Goal: Task Accomplishment & Management: Manage account settings

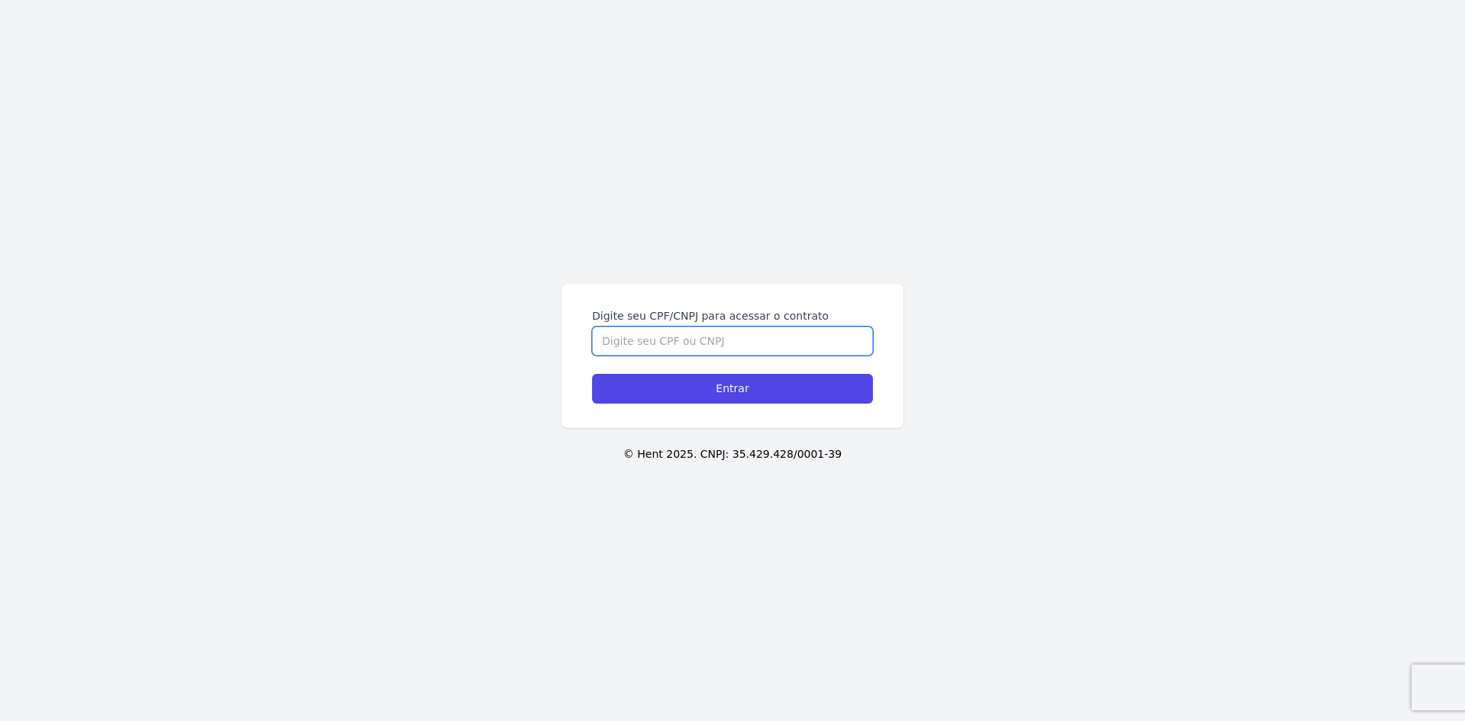
click at [787, 332] on input "Digite seu CPF/CNPJ para acessar o contrato" at bounding box center [732, 341] width 281 height 29
type input "47399723877"
click at [592, 374] on input "Entrar" at bounding box center [732, 389] width 281 height 30
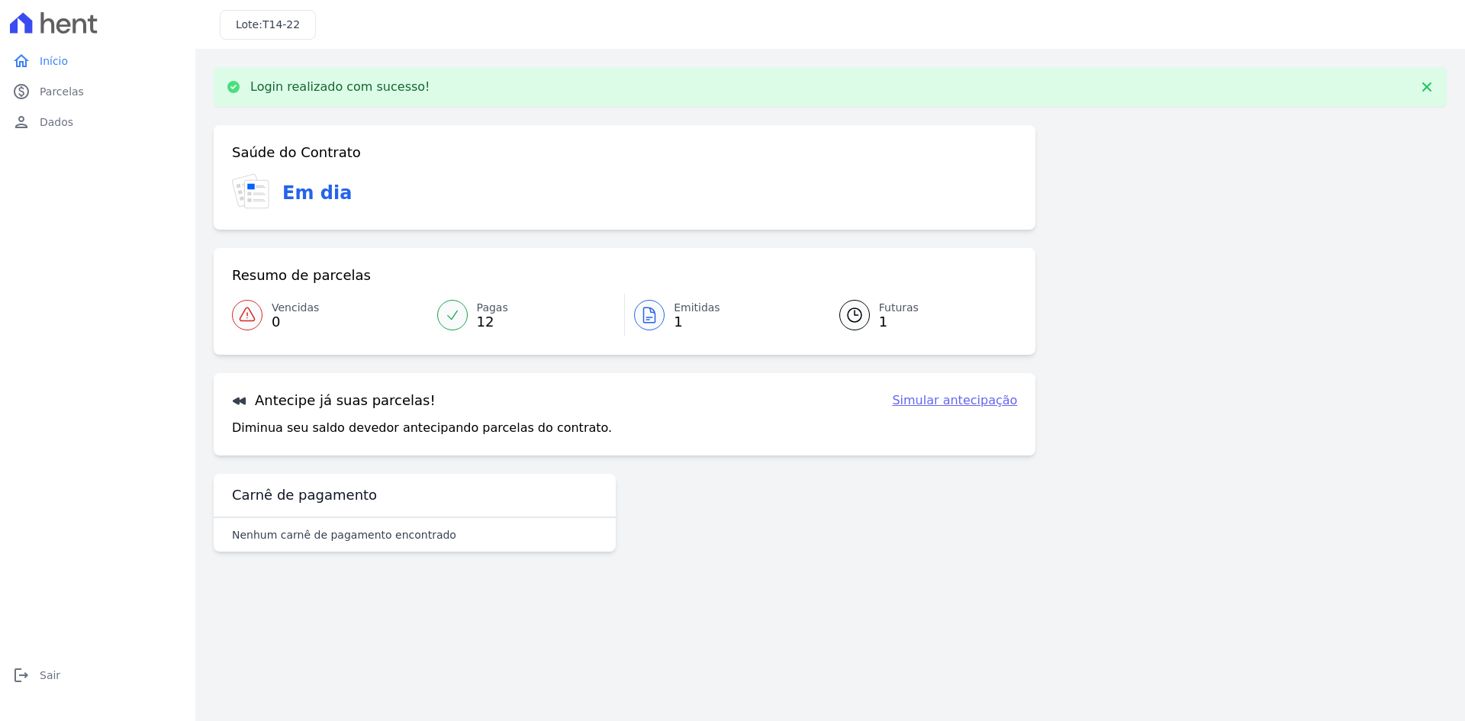
click at [488, 305] on span "Pagas" at bounding box center [492, 308] width 31 height 16
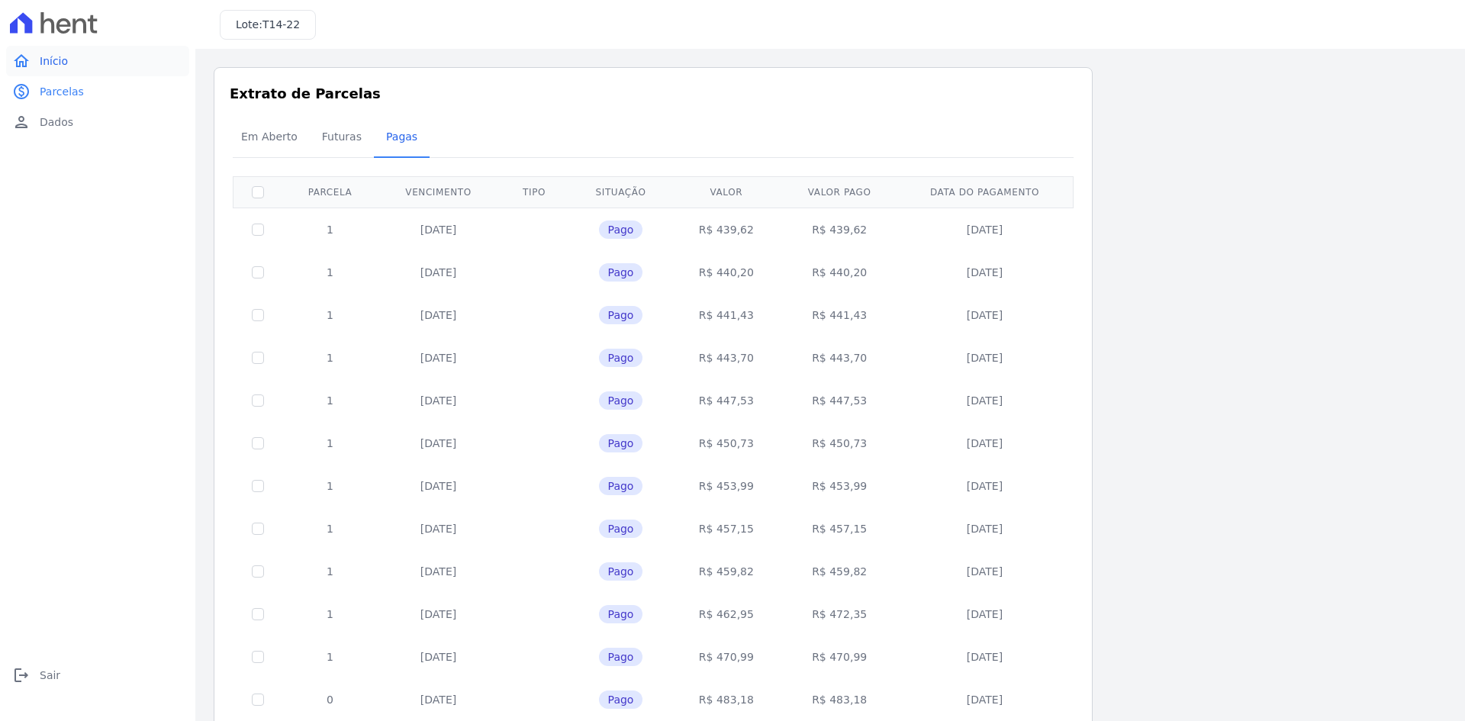
click at [66, 66] on span "Início" at bounding box center [54, 60] width 28 height 15
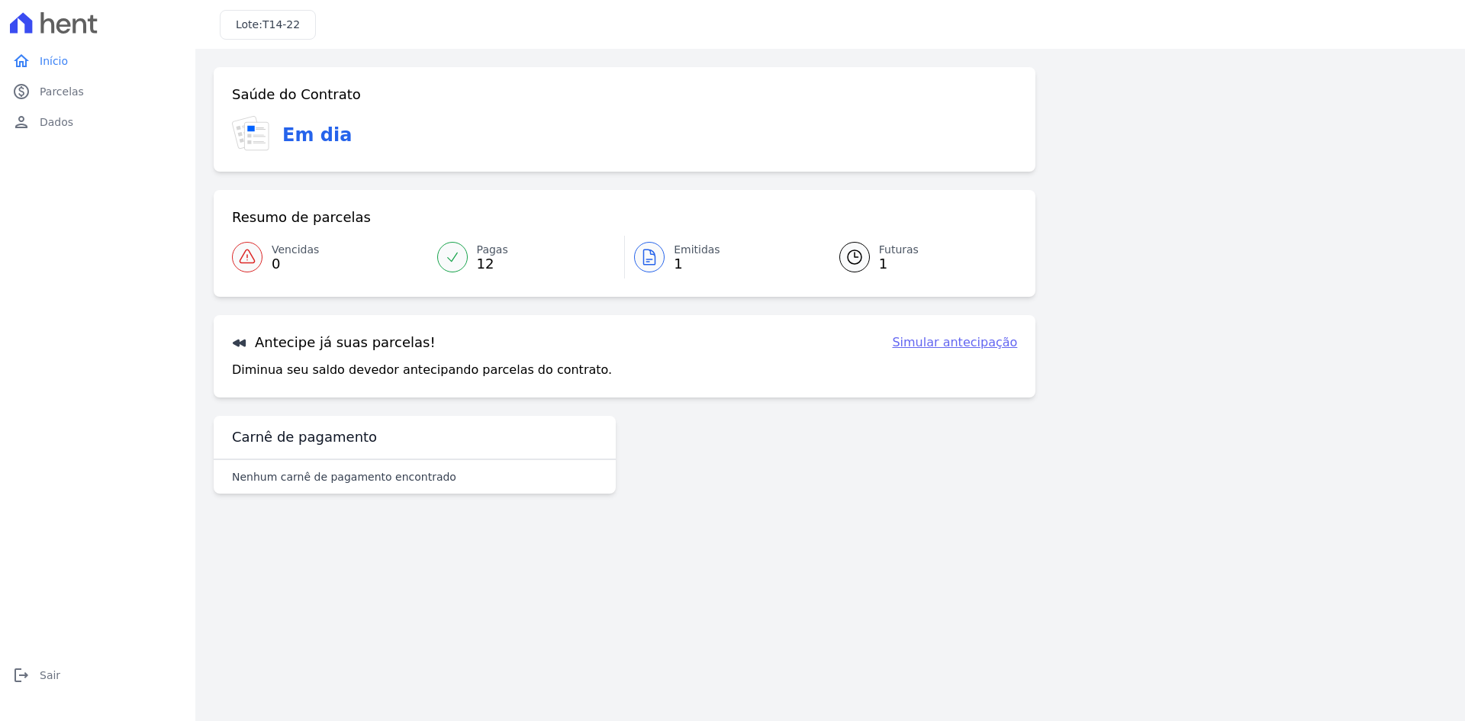
click at [715, 253] on link "Emitidas 1" at bounding box center [723, 257] width 196 height 43
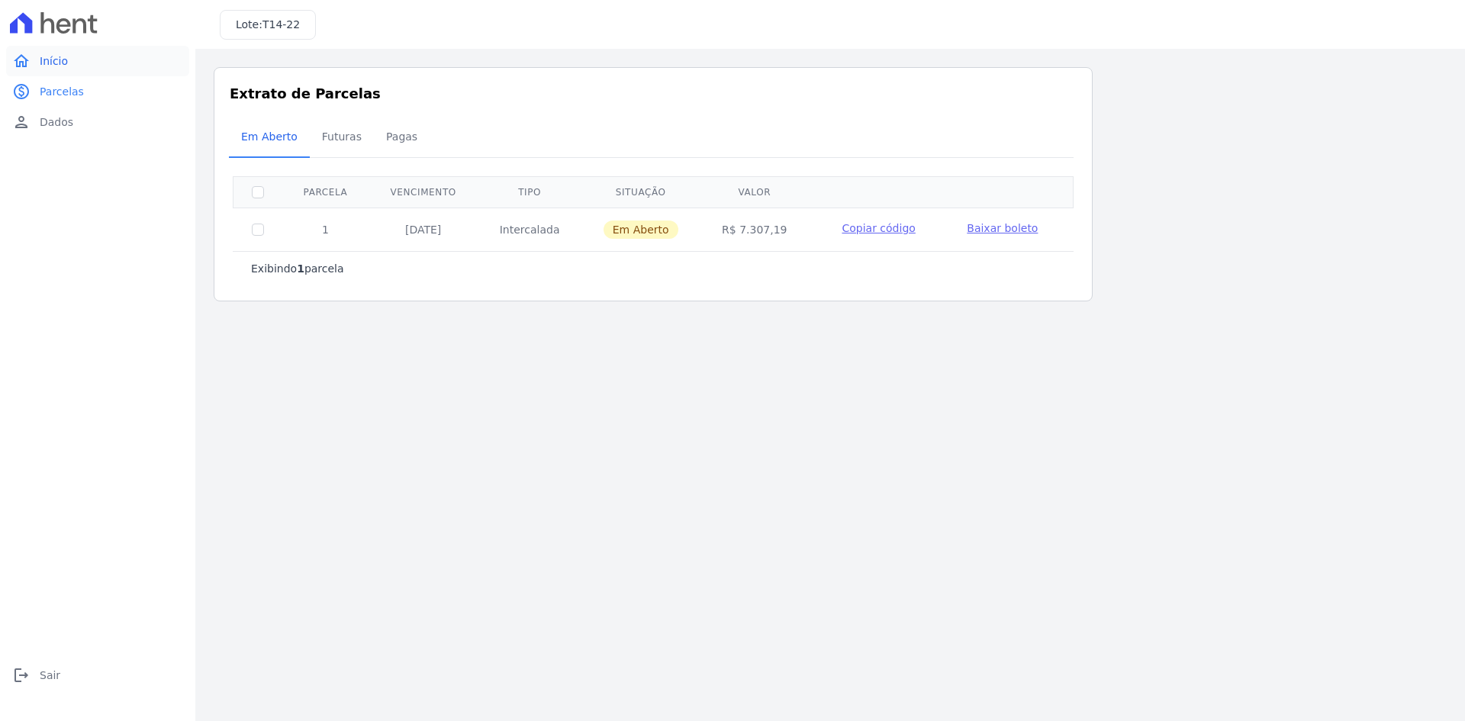
click at [74, 61] on link "home Início" at bounding box center [97, 61] width 183 height 31
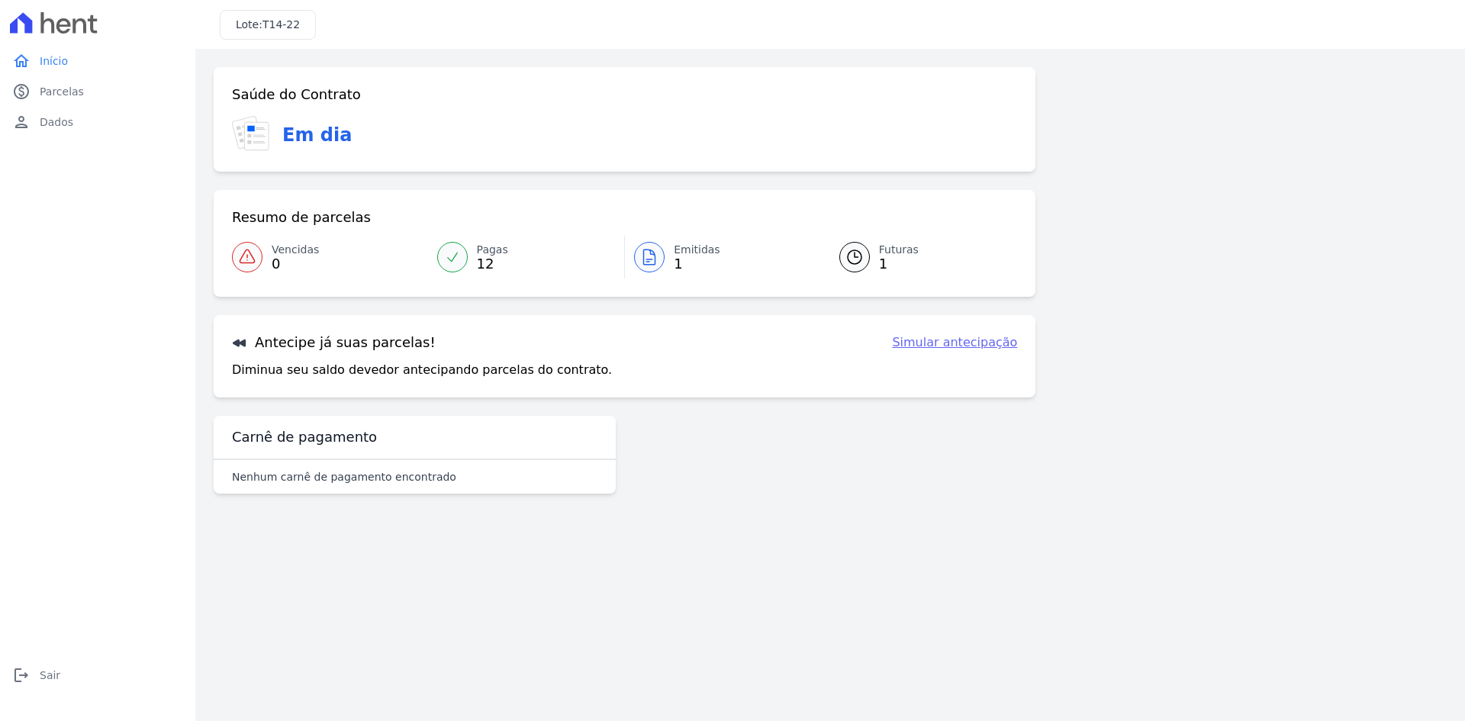
click at [881, 263] on span "1" at bounding box center [899, 264] width 40 height 12
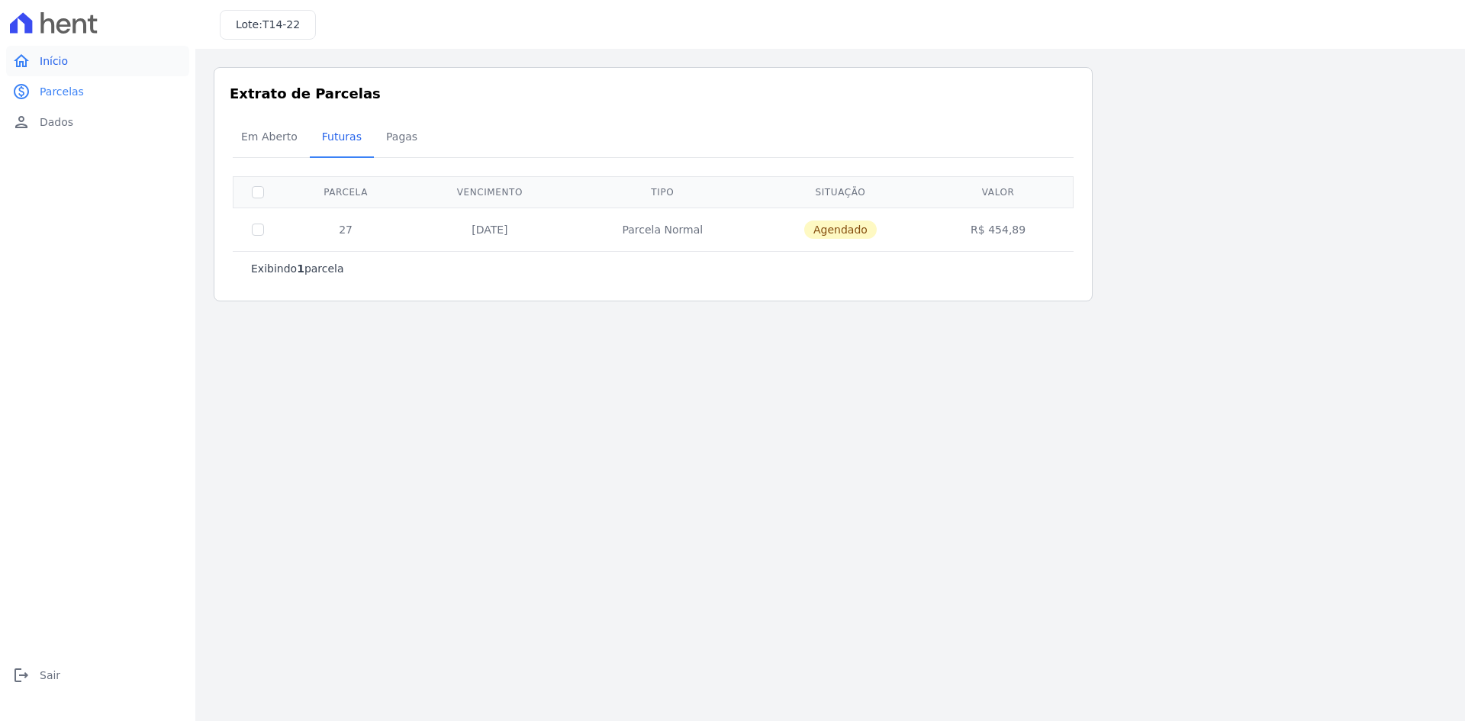
click at [83, 57] on link "home Início" at bounding box center [97, 61] width 183 height 31
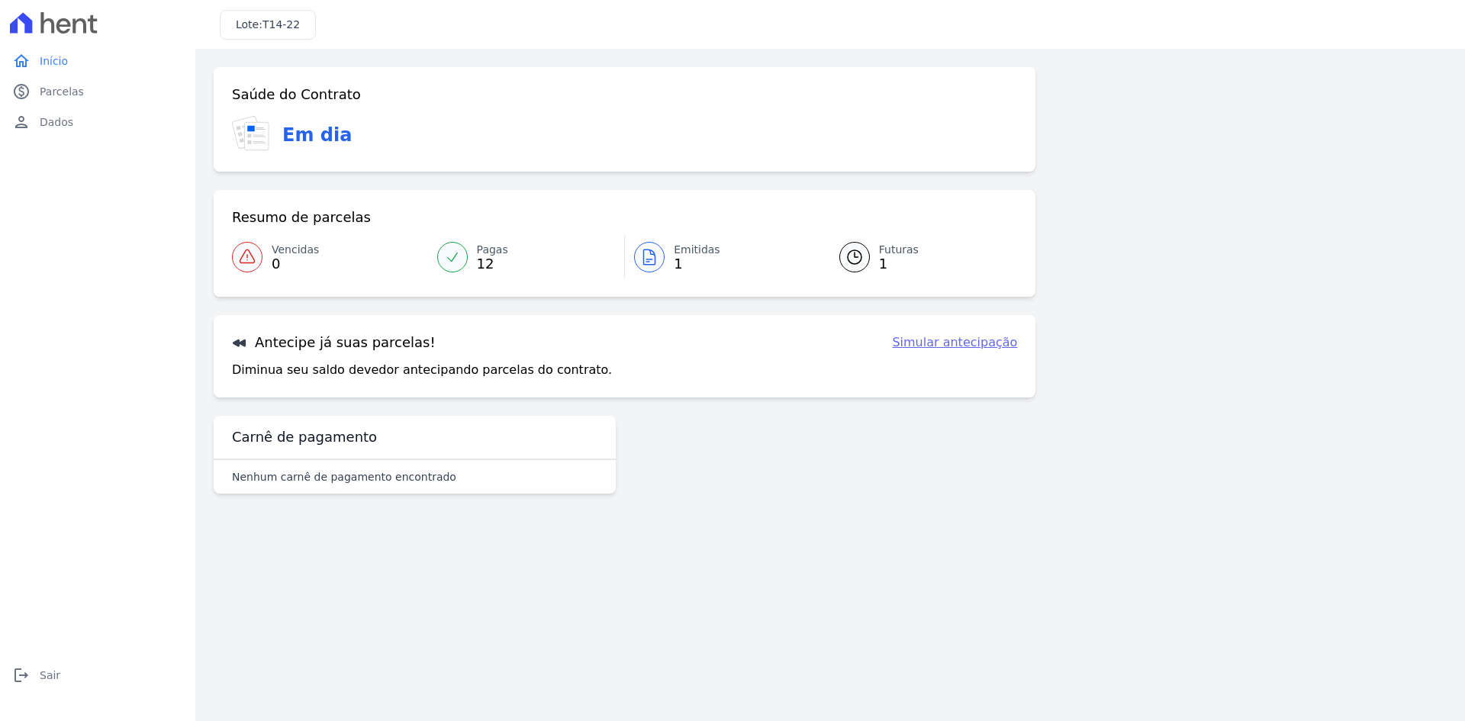
click at [958, 345] on link "Simular antecipação" at bounding box center [954, 343] width 125 height 18
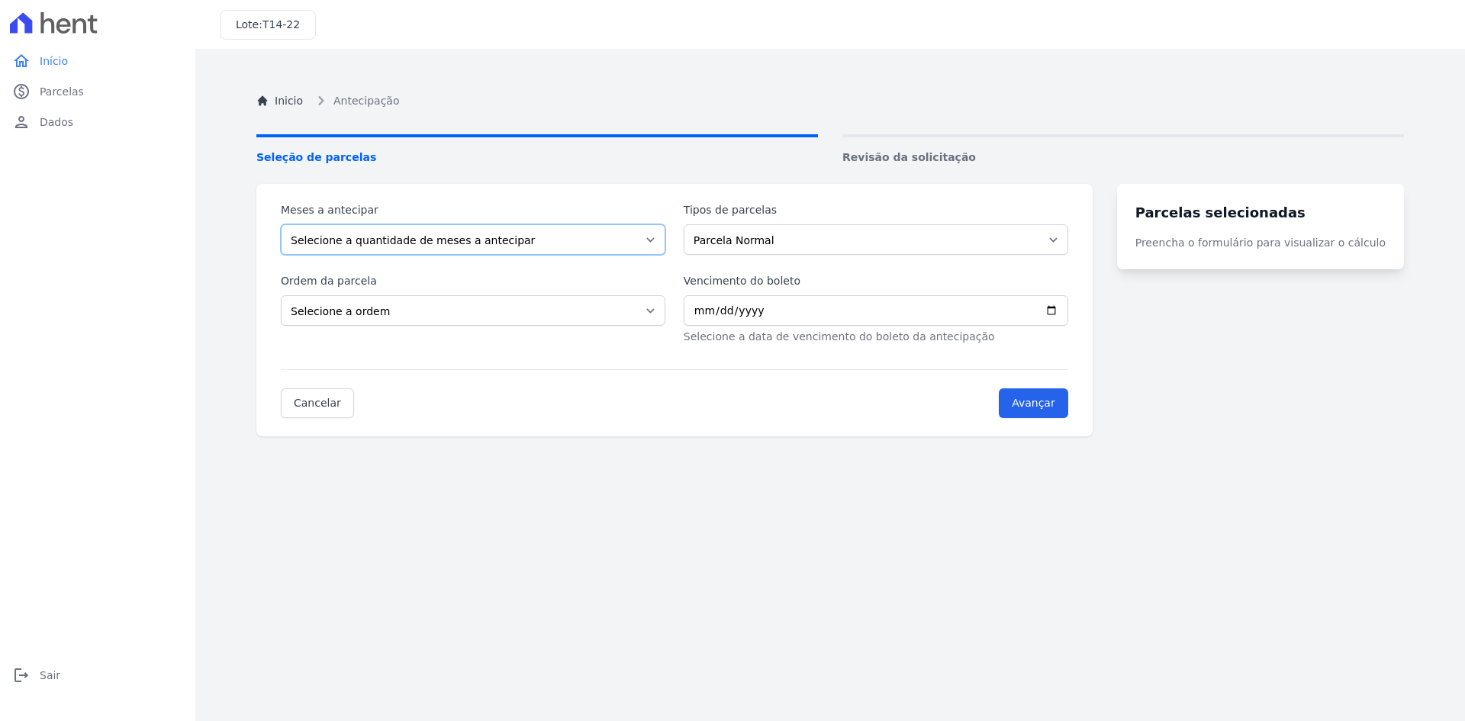
click at [414, 242] on select "Selecione a quantidade de meses a antecipar" at bounding box center [473, 239] width 385 height 31
click at [281, 224] on select "Selecione a quantidade de meses a antecipar" at bounding box center [473, 239] width 385 height 31
click at [559, 239] on select "Selecione a quantidade de meses a antecipar" at bounding box center [473, 239] width 385 height 31
click at [748, 247] on select "Parcela Normal" at bounding box center [876, 239] width 385 height 31
click at [534, 293] on div "Ordem da parcela Selecione a ordem Últimas parcelas Primeiras parcelas" at bounding box center [473, 309] width 385 height 72
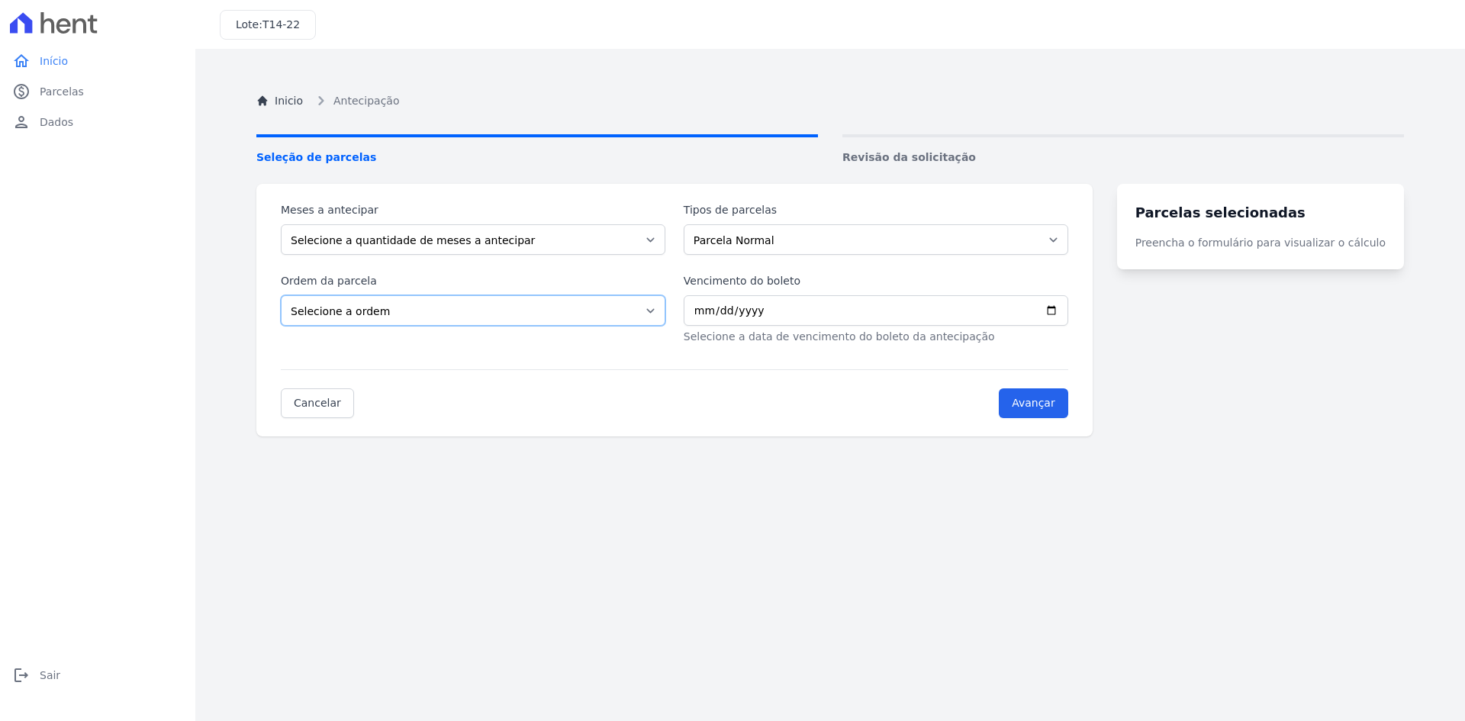
click at [519, 309] on select "Selecione a ordem Últimas parcelas Primeiras parcelas" at bounding box center [473, 310] width 385 height 31
select select "ending"
click at [281, 295] on select "Selecione a ordem Últimas parcelas Primeiras parcelas" at bounding box center [473, 310] width 385 height 31
click at [1069, 402] on input "Avançar" at bounding box center [1033, 403] width 69 height 30
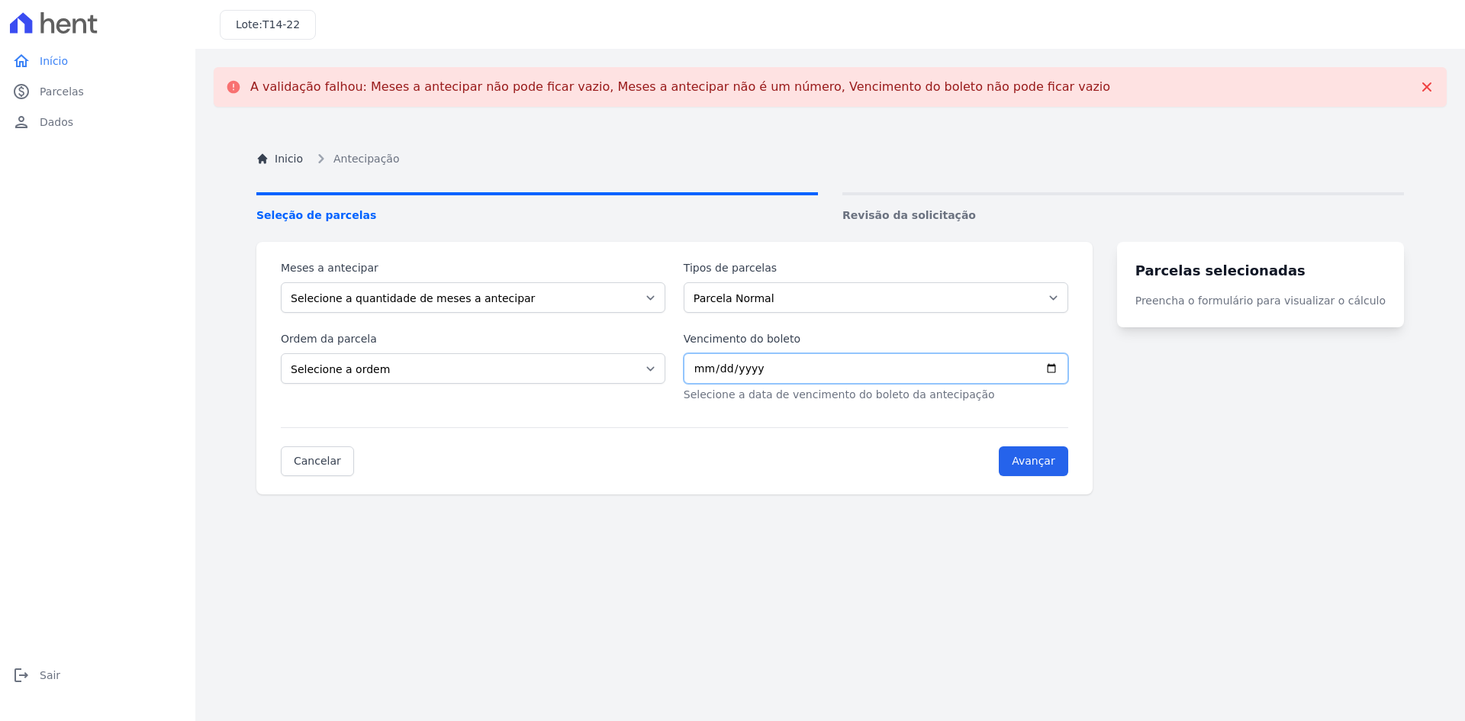
click at [778, 369] on input "Vencimento do boleto" at bounding box center [876, 368] width 385 height 31
click at [750, 299] on select "Parcela Normal" at bounding box center [876, 297] width 385 height 31
click at [592, 287] on select "Selecione a quantidade de meses a antecipar" at bounding box center [473, 297] width 385 height 31
click at [281, 282] on select "Selecione a quantidade de meses a antecipar" at bounding box center [473, 297] width 385 height 31
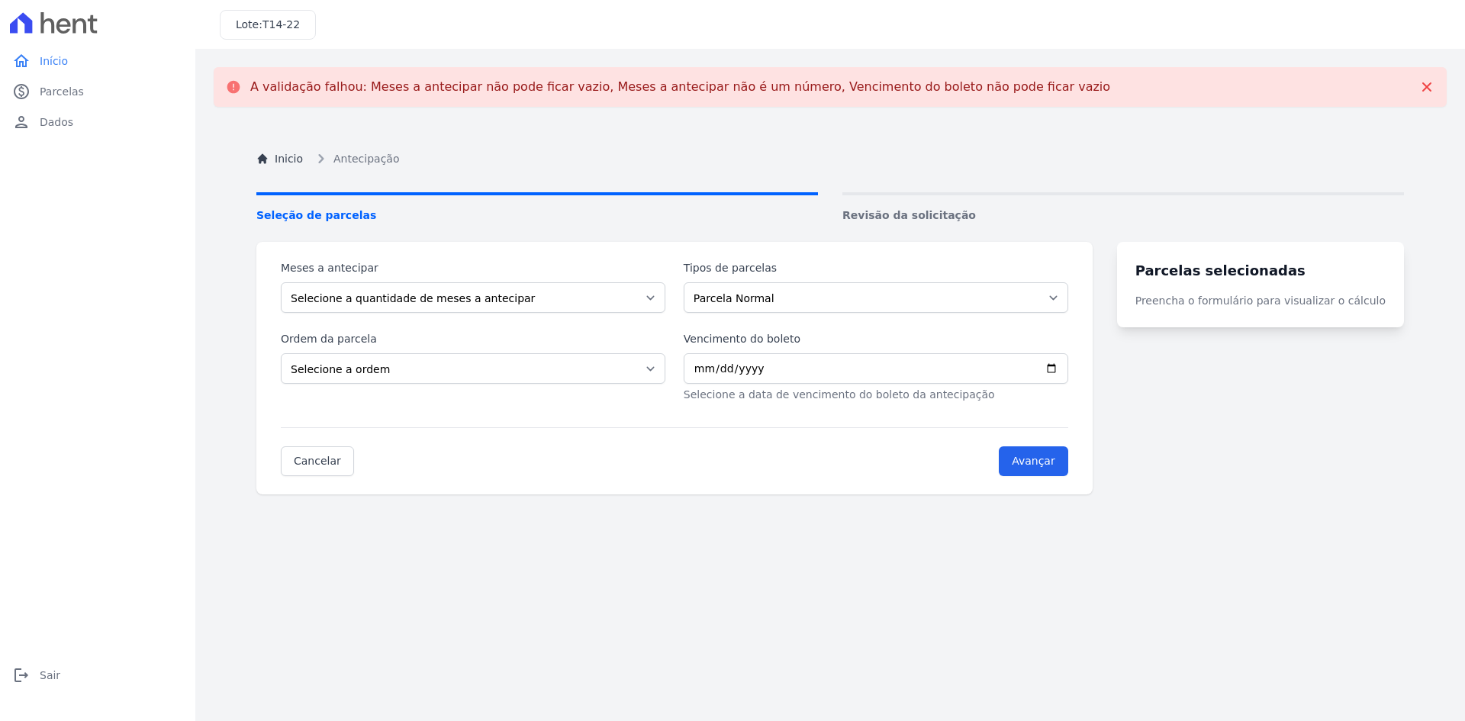
click at [362, 157] on span "Antecipação" at bounding box center [367, 159] width 66 height 16
click at [292, 168] on div "Inicio Antecipação Seleção de parcelas Revisão da solicitação Meses a antecipar…" at bounding box center [830, 485] width 1172 height 721
click at [291, 166] on link "Inicio" at bounding box center [279, 159] width 47 height 16
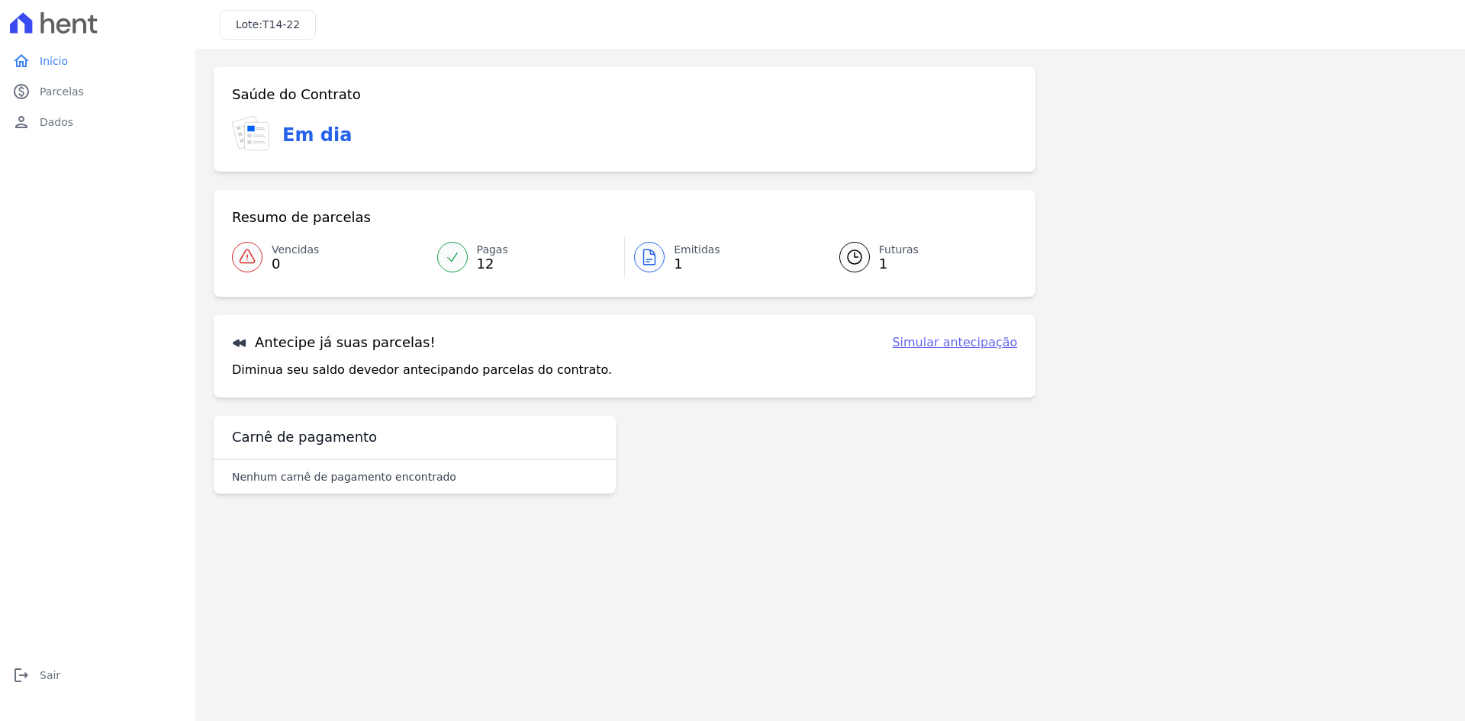
click at [317, 471] on p "Nenhum carnê de pagamento encontrado" at bounding box center [344, 476] width 224 height 15
click at [305, 137] on h3 "Em dia" at bounding box center [316, 134] width 69 height 27
click at [79, 92] on link "paid Parcelas" at bounding box center [97, 91] width 183 height 31
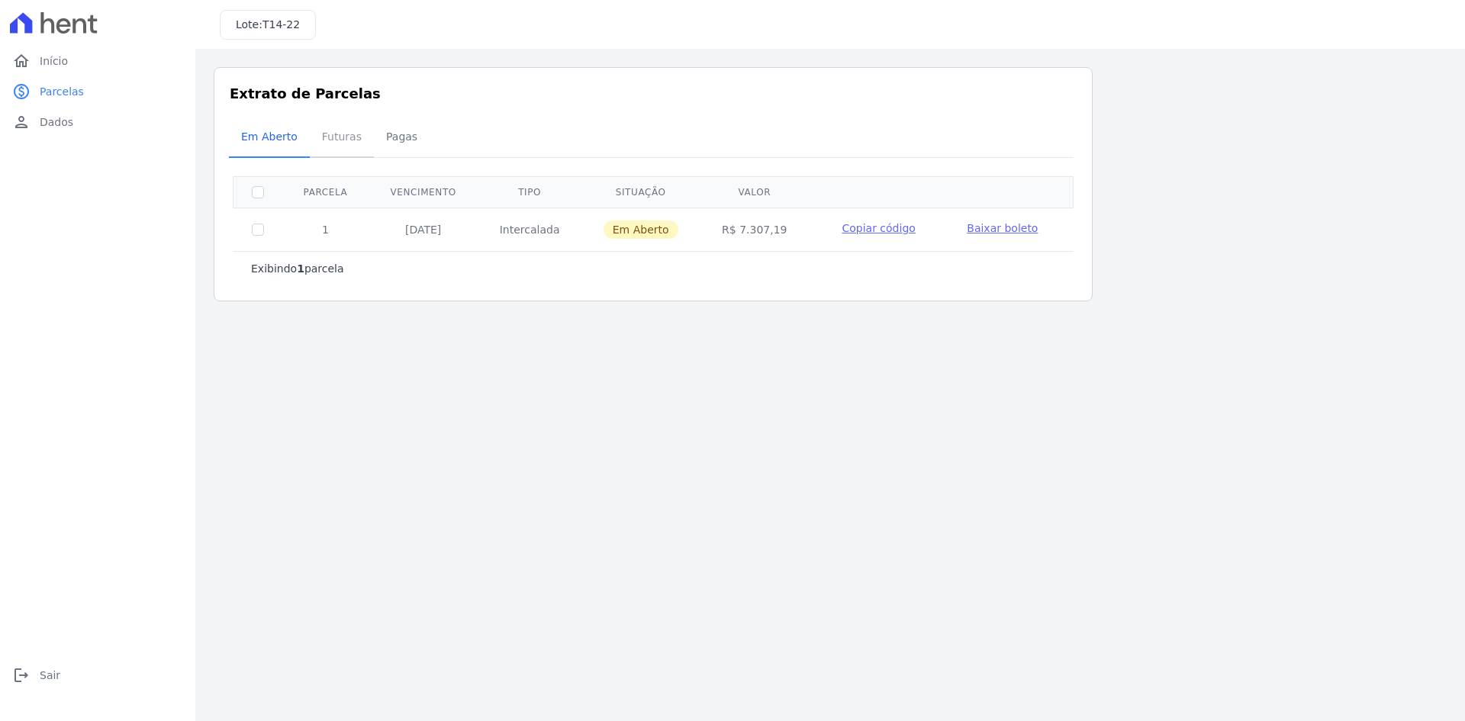
click at [337, 142] on span "Futuras" at bounding box center [342, 136] width 58 height 31
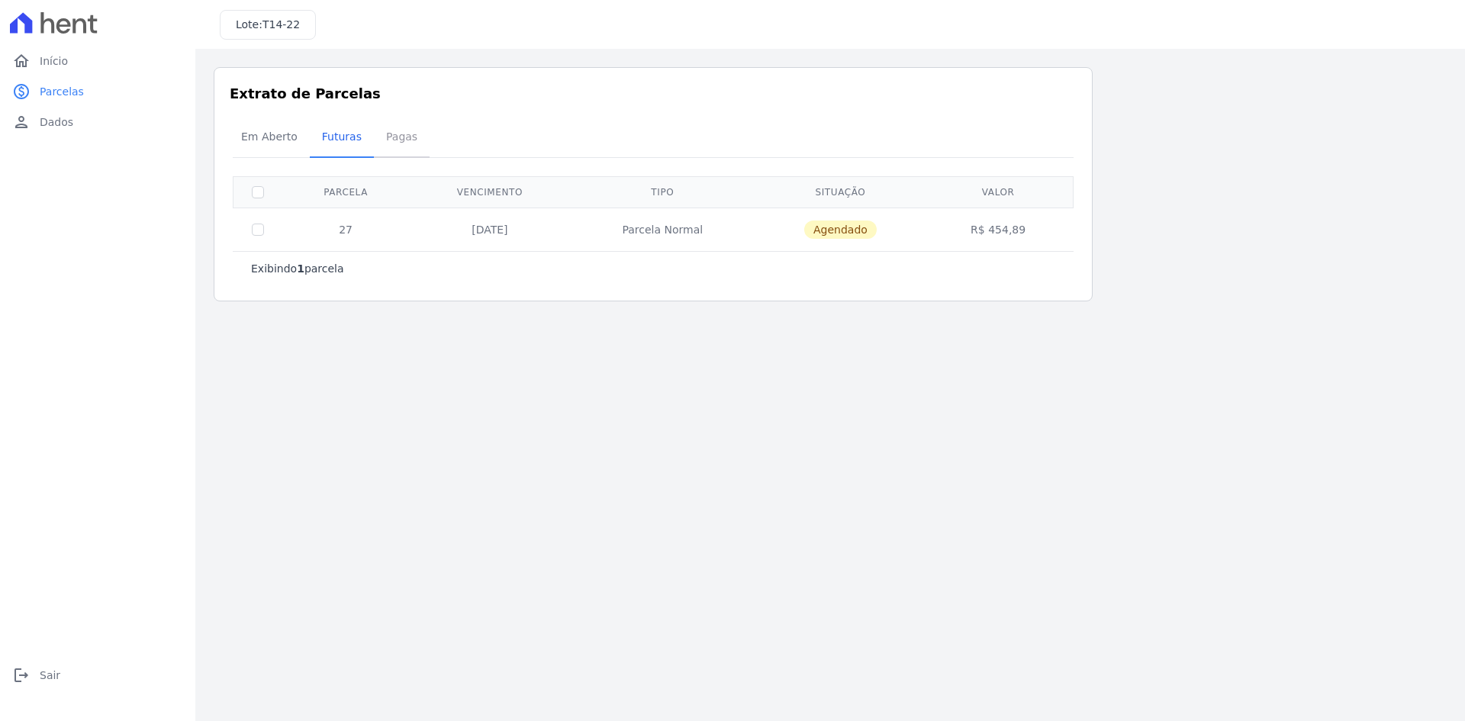
click at [410, 137] on span "Pagas" at bounding box center [402, 136] width 50 height 31
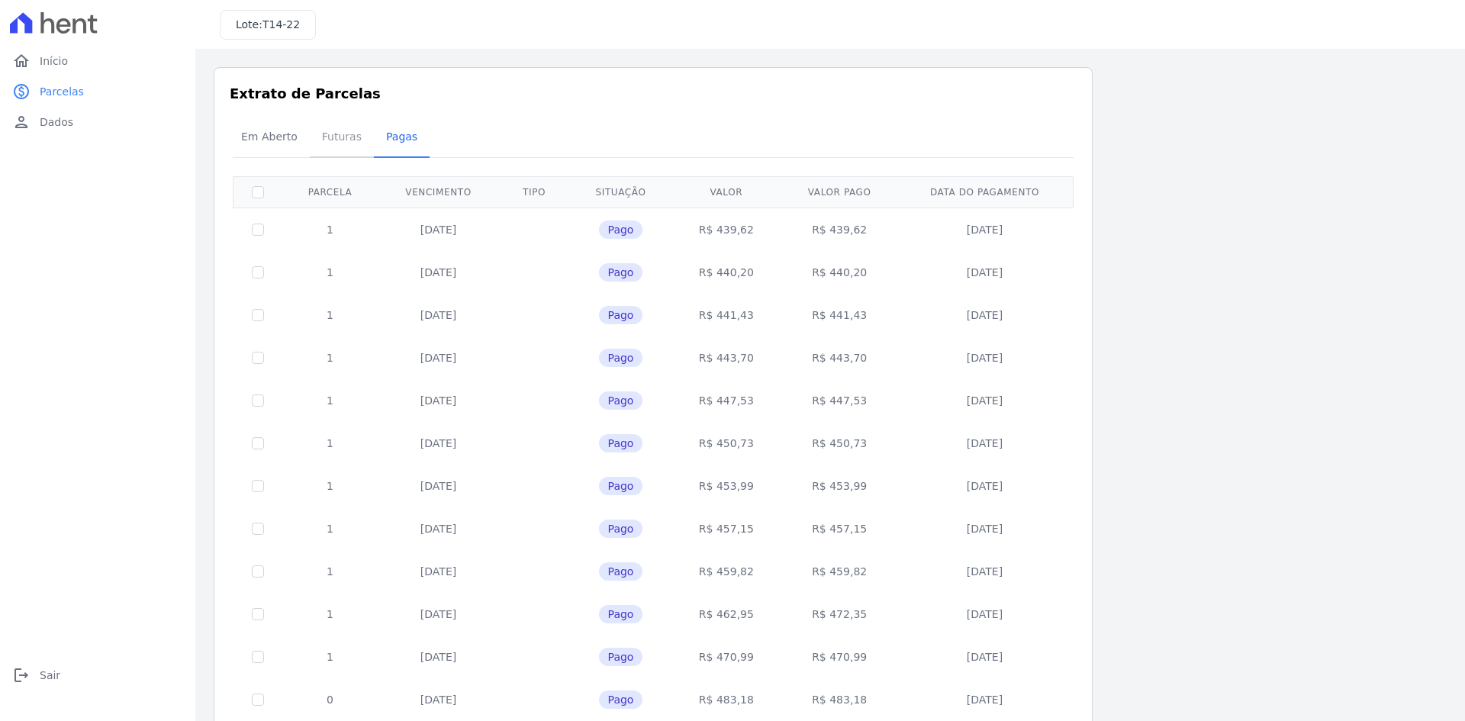
click at [313, 140] on span "Futuras" at bounding box center [342, 136] width 58 height 31
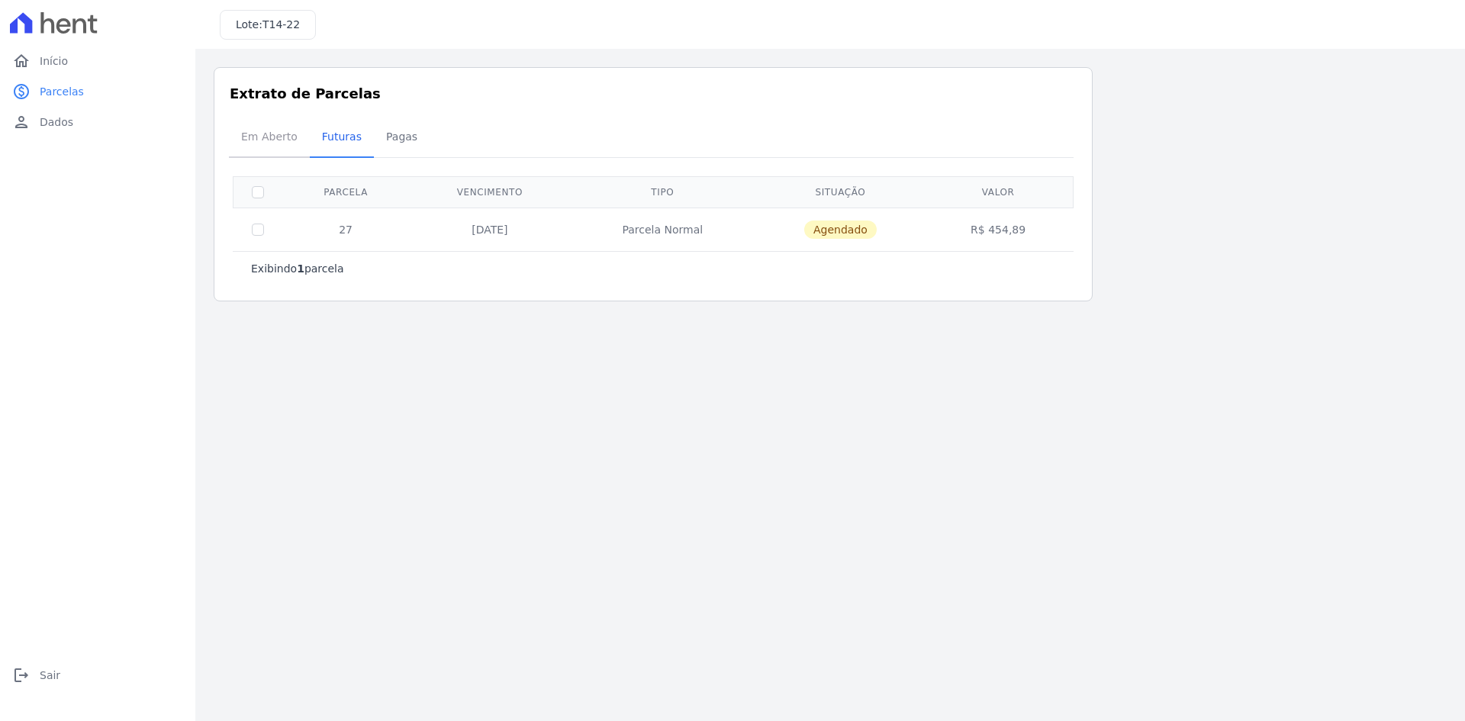
click at [278, 139] on span "Em Aberto" at bounding box center [269, 136] width 75 height 31
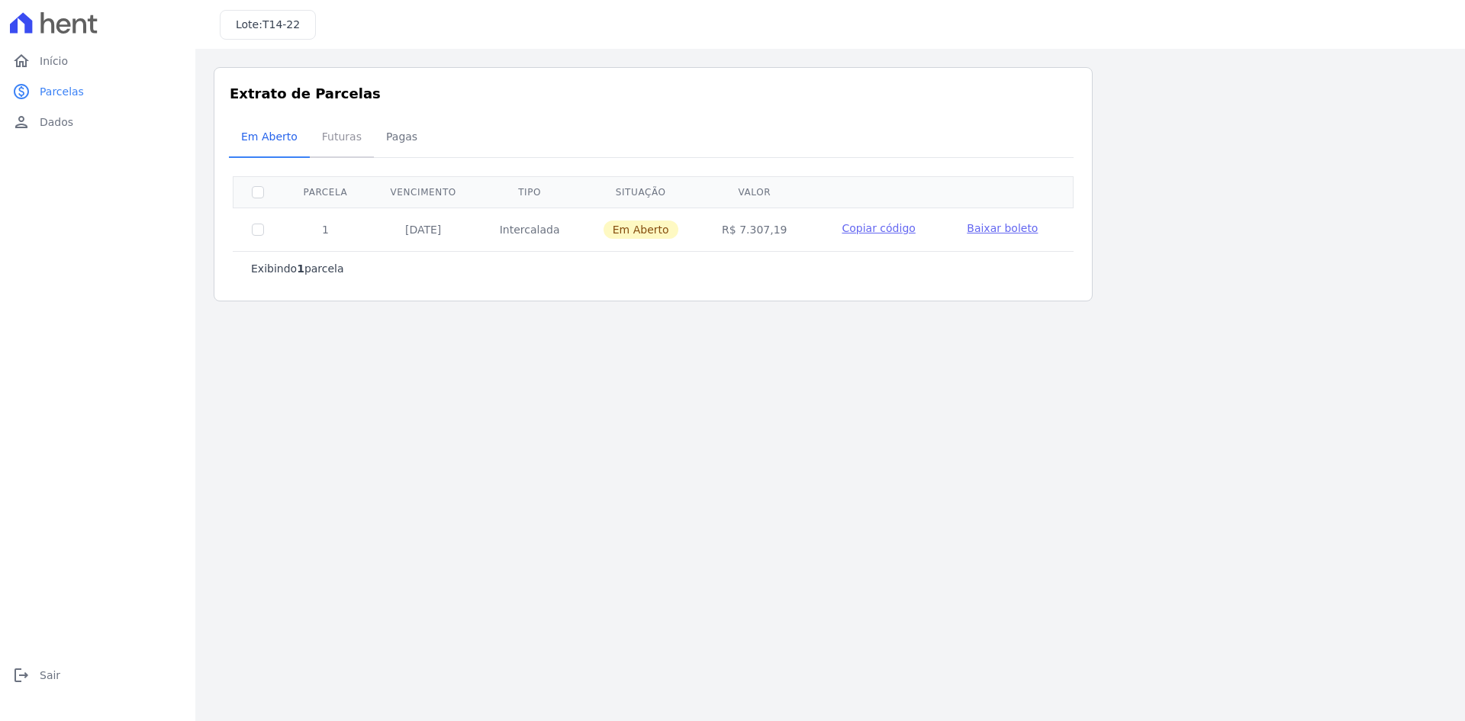
click at [353, 136] on span "Futuras" at bounding box center [342, 136] width 58 height 31
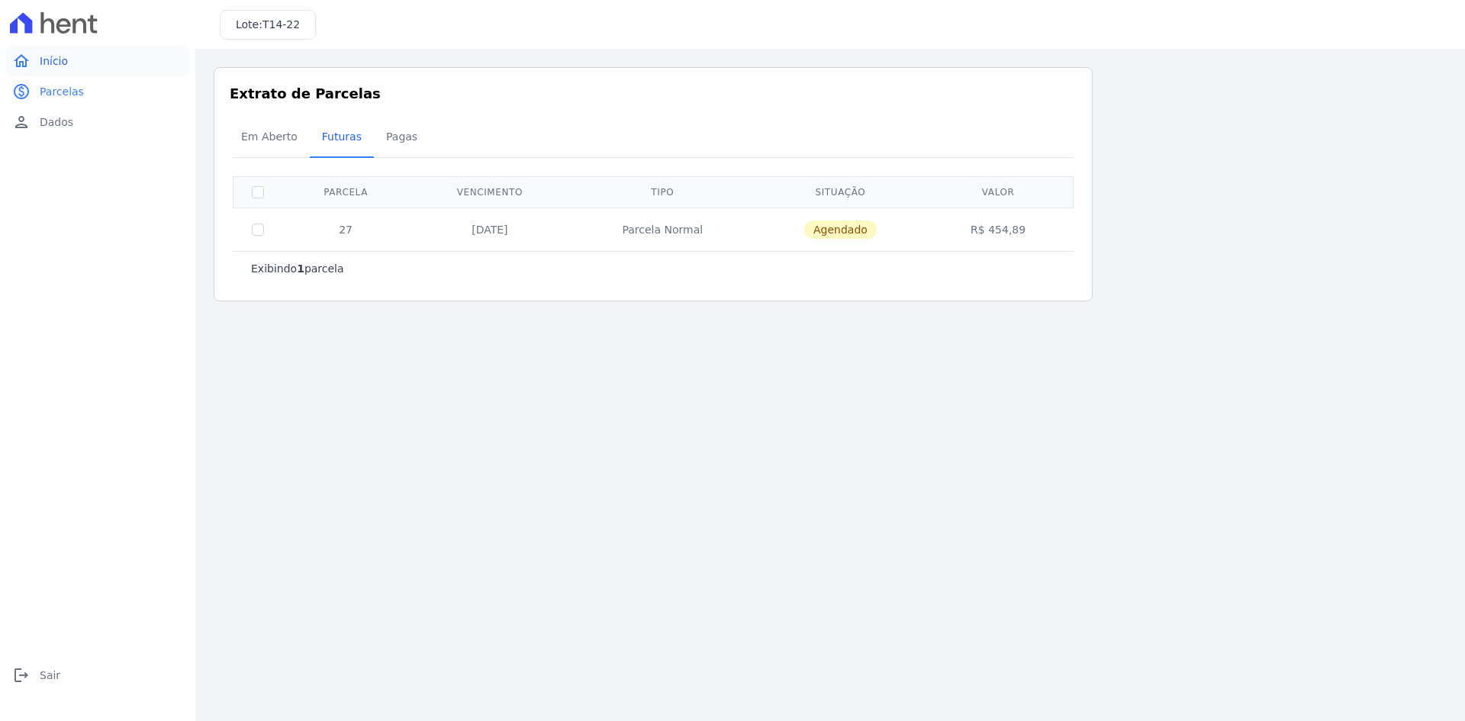
click at [71, 68] on link "home Início" at bounding box center [97, 61] width 183 height 31
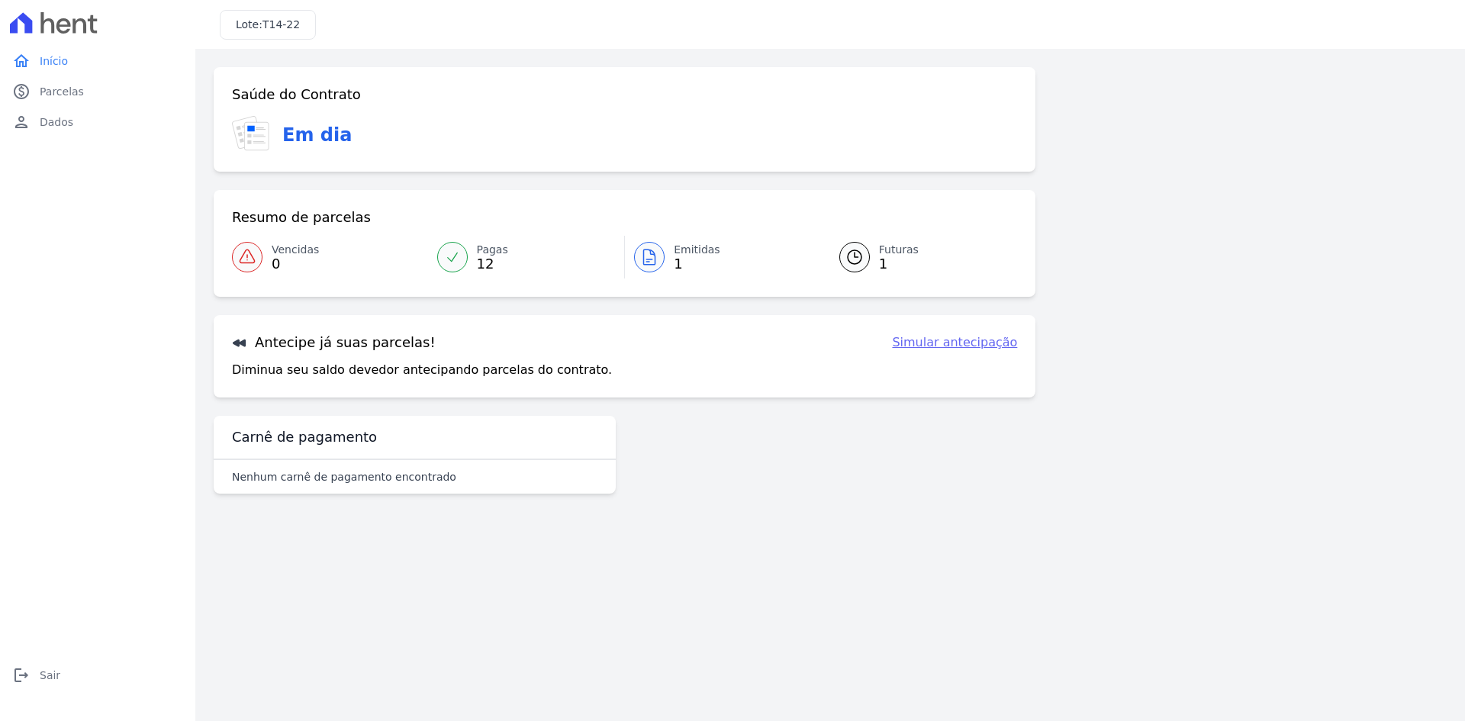
click at [335, 143] on h3 "Em dia" at bounding box center [316, 134] width 69 height 27
click at [283, 21] on span "T14-22" at bounding box center [281, 24] width 37 height 12
click at [248, 253] on icon at bounding box center [247, 257] width 18 height 18
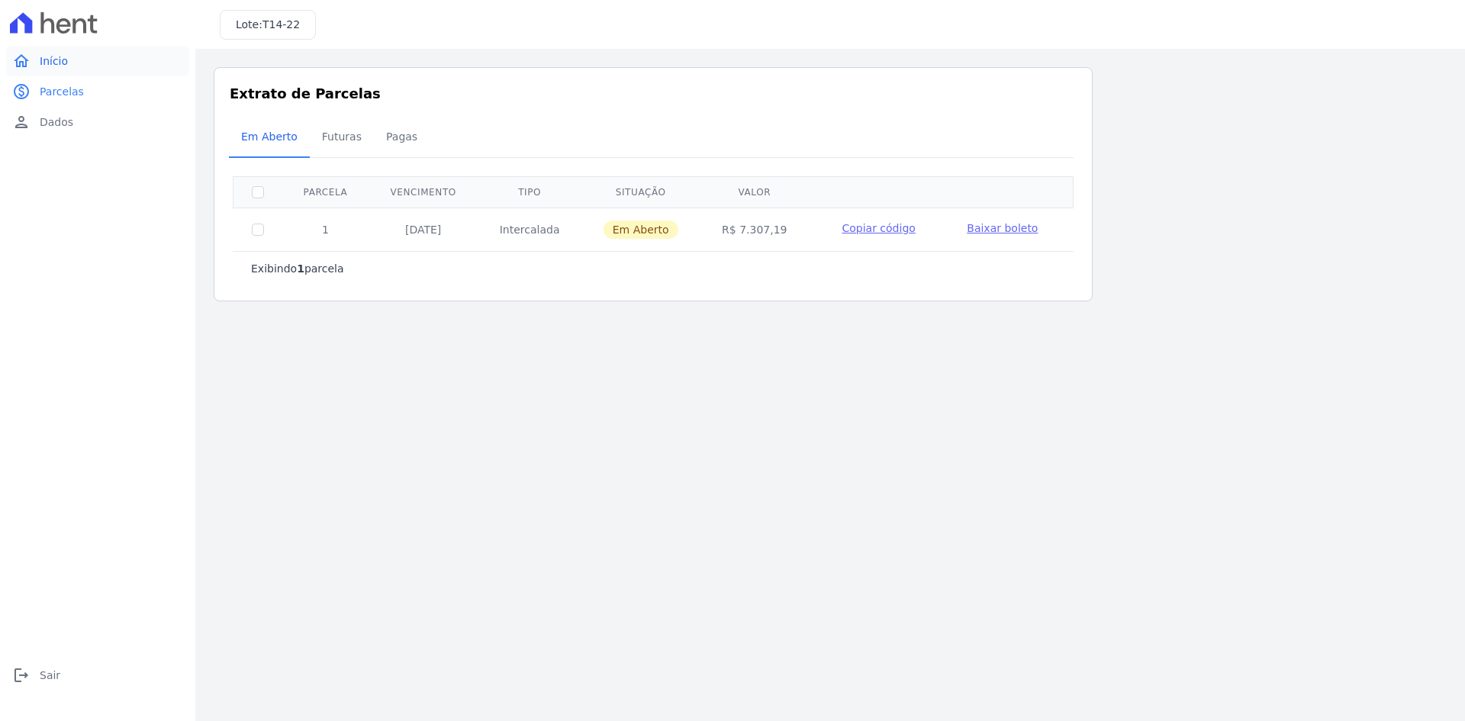
click at [58, 66] on span "Início" at bounding box center [54, 60] width 28 height 15
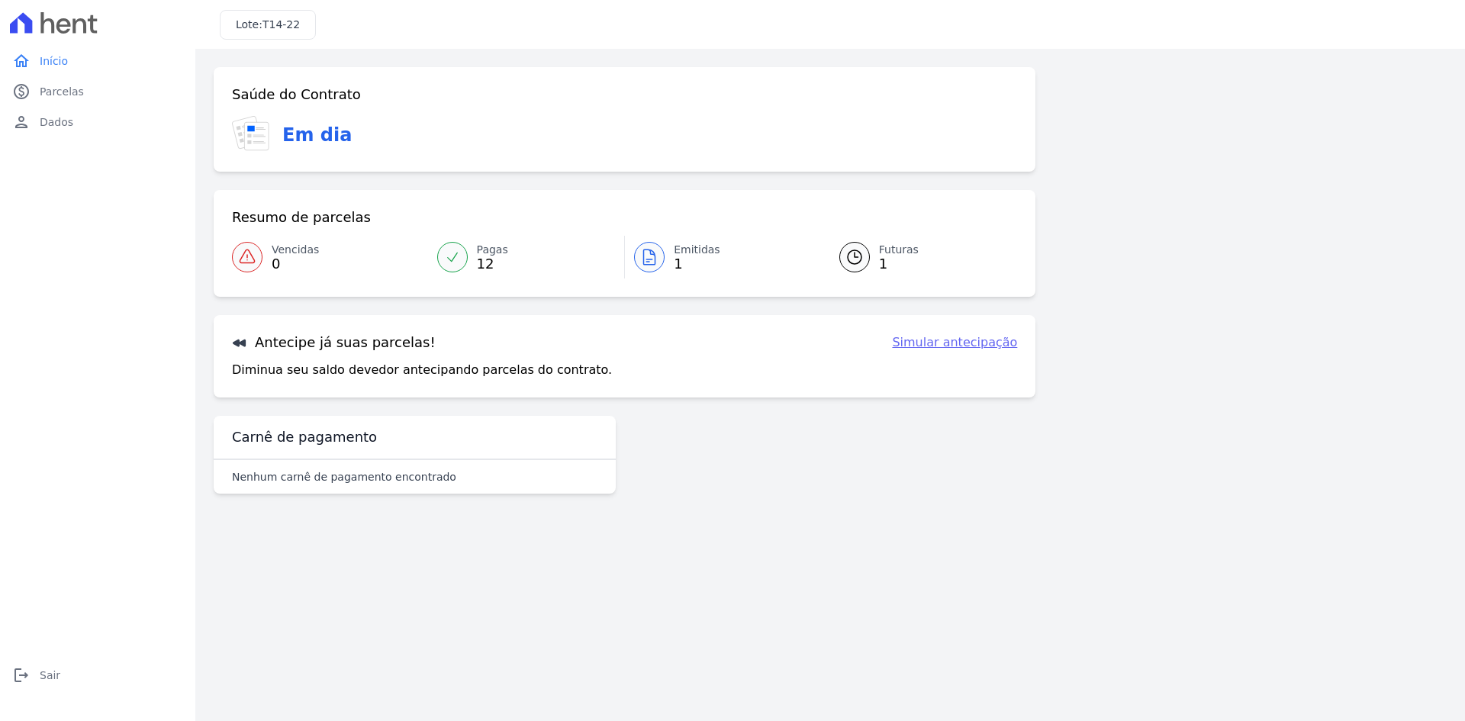
click at [52, 134] on link "person Dados" at bounding box center [97, 122] width 183 height 31
click at [50, 126] on span "Dados" at bounding box center [57, 121] width 34 height 15
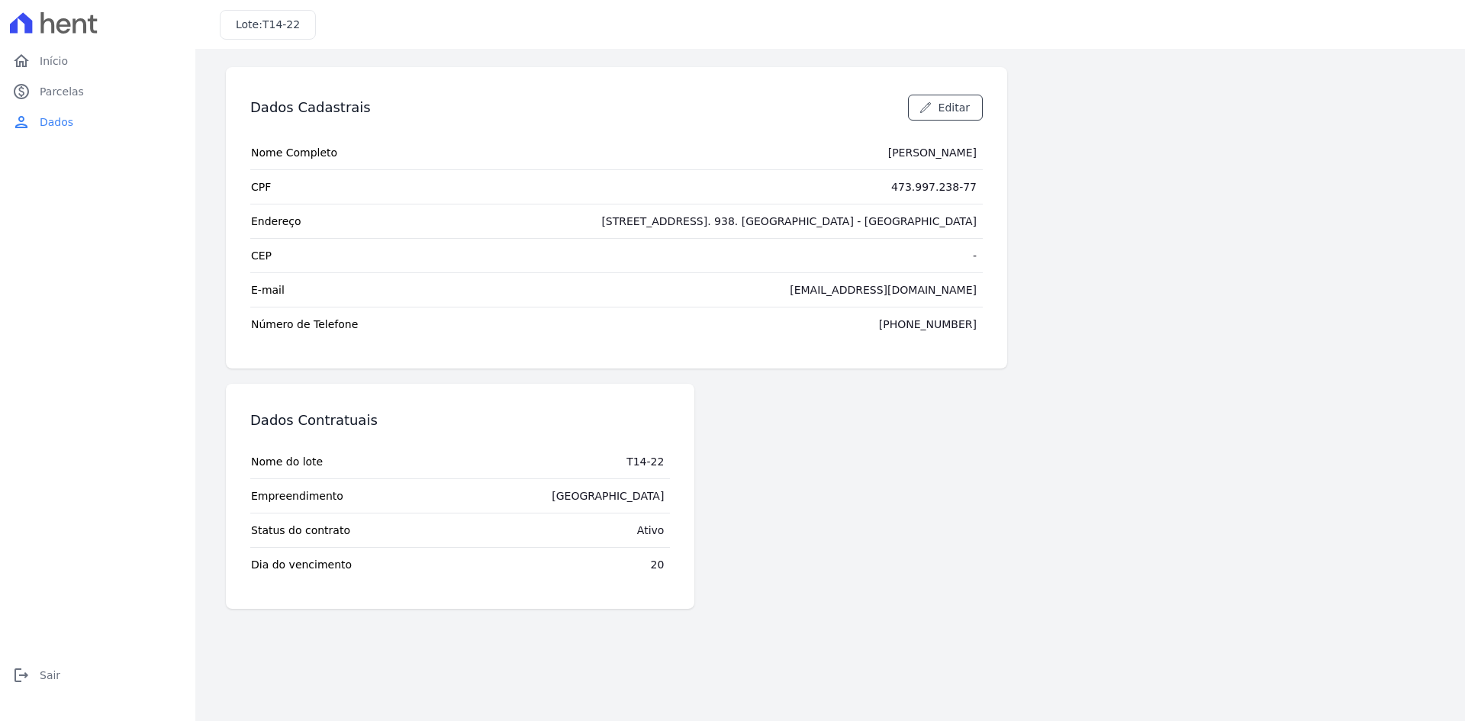
click at [812, 226] on div "[STREET_ADDRESS]. 938. [GEOGRAPHIC_DATA] - [GEOGRAPHIC_DATA]" at bounding box center [789, 221] width 376 height 15
click at [959, 110] on span "Editar" at bounding box center [954, 107] width 31 height 15
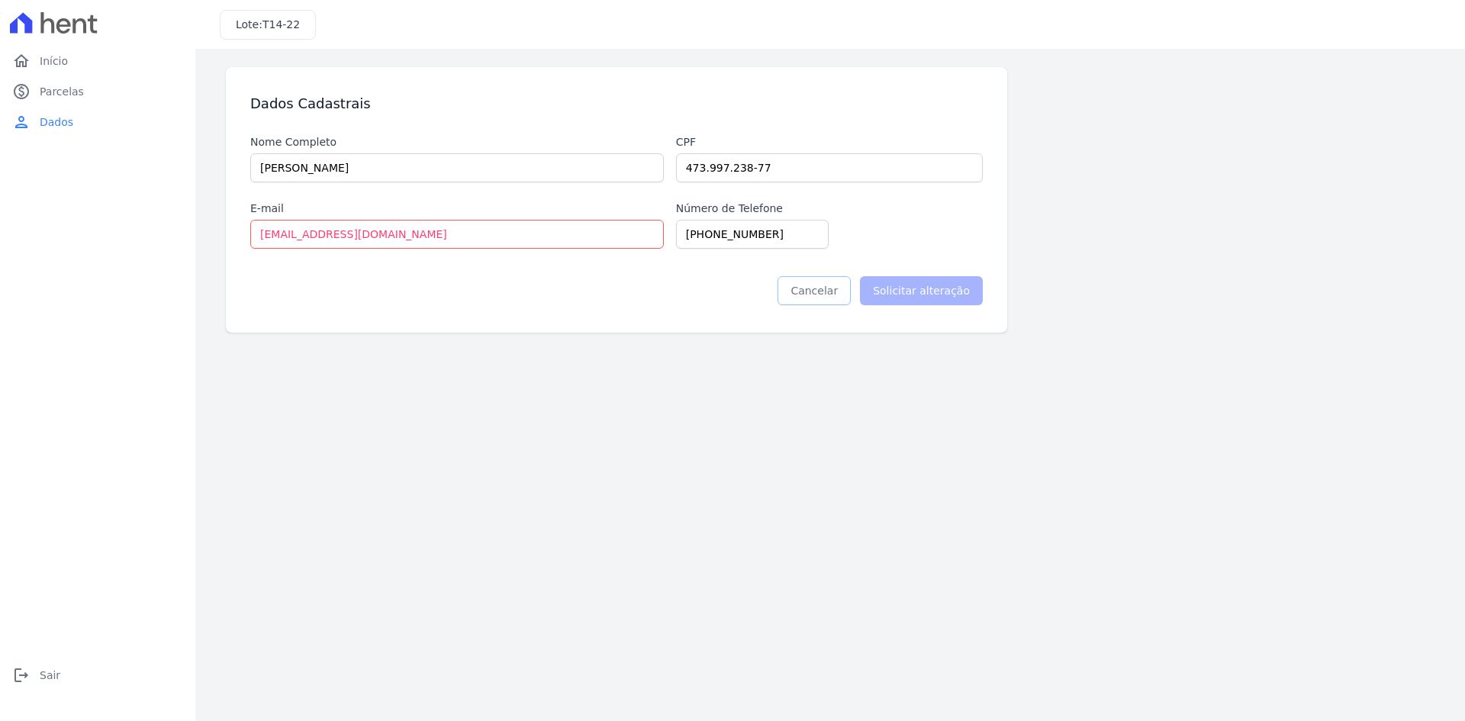
click at [801, 285] on link "Cancelar" at bounding box center [814, 290] width 73 height 29
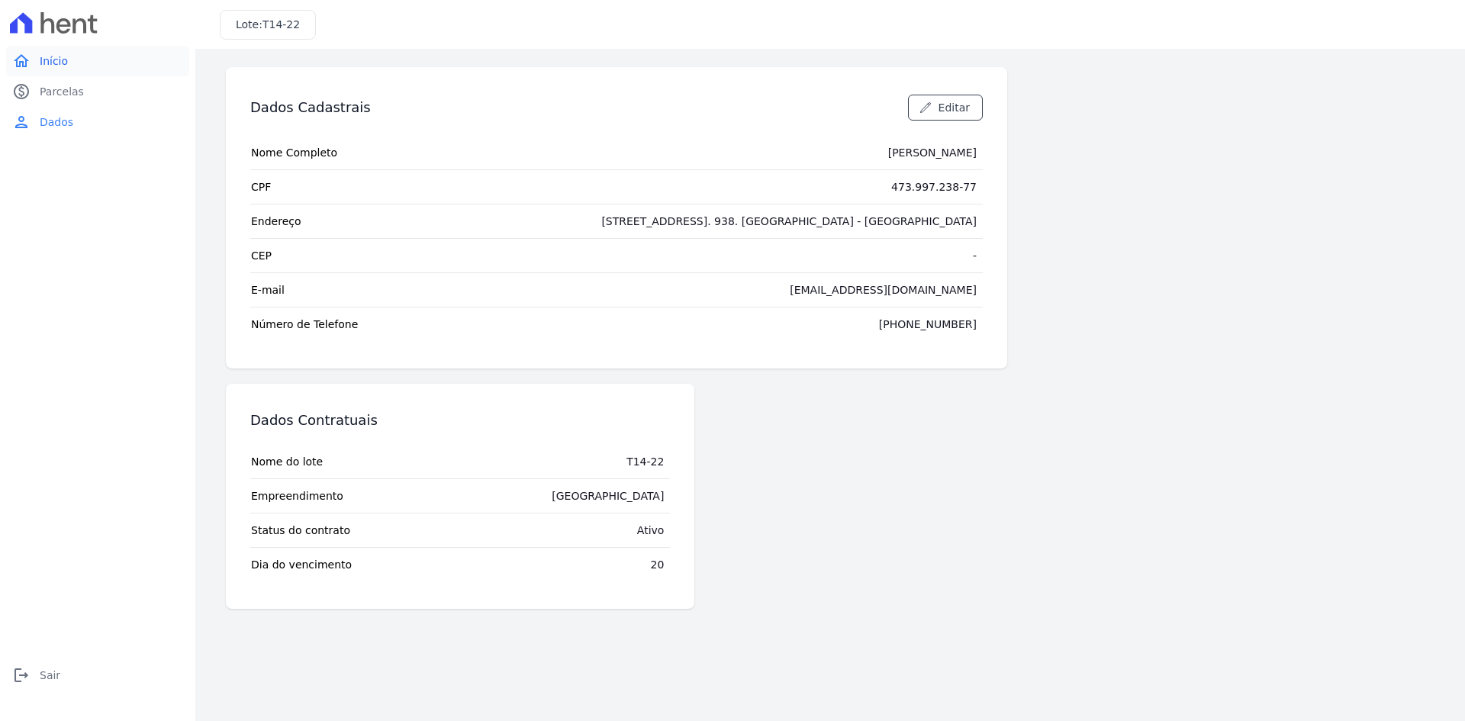
click at [84, 67] on link "home Início" at bounding box center [97, 61] width 183 height 31
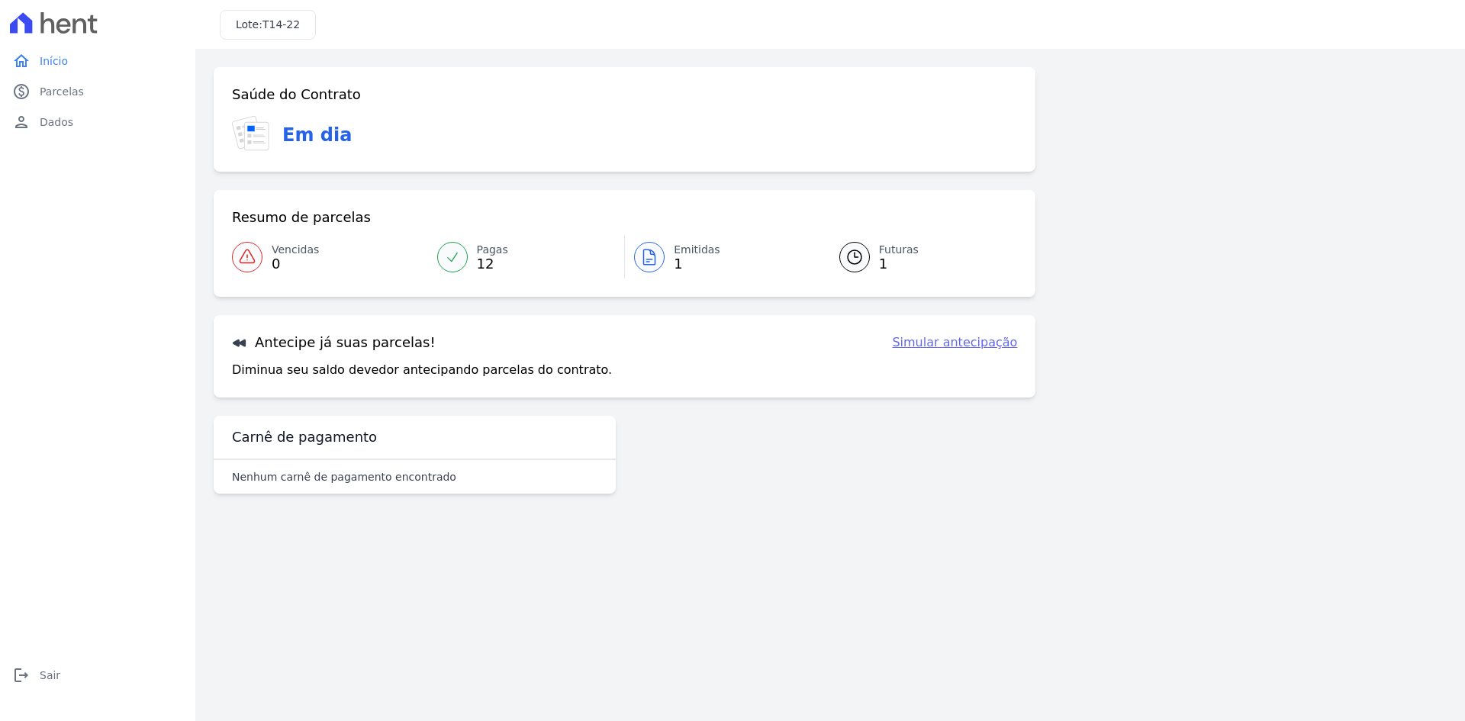
click at [482, 253] on span "Pagas" at bounding box center [492, 250] width 31 height 16
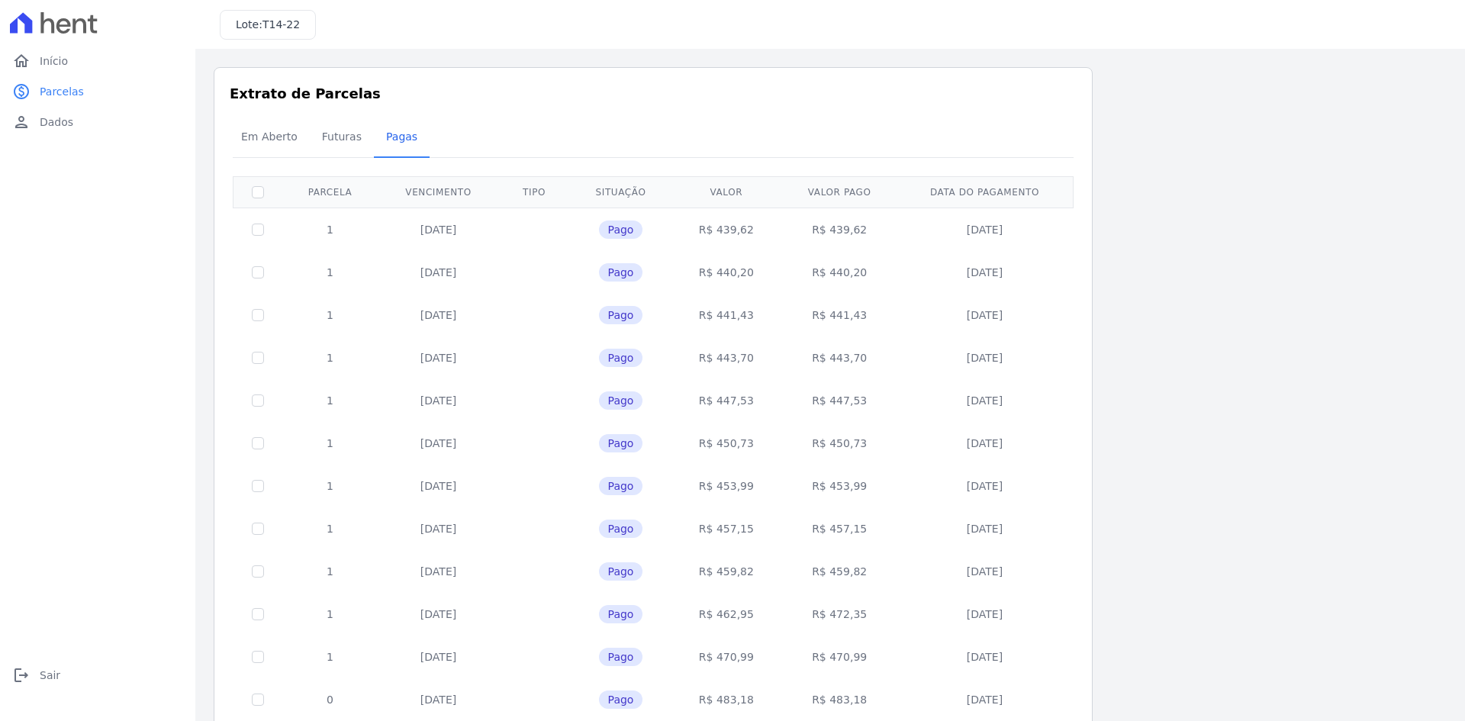
scroll to position [69, 0]
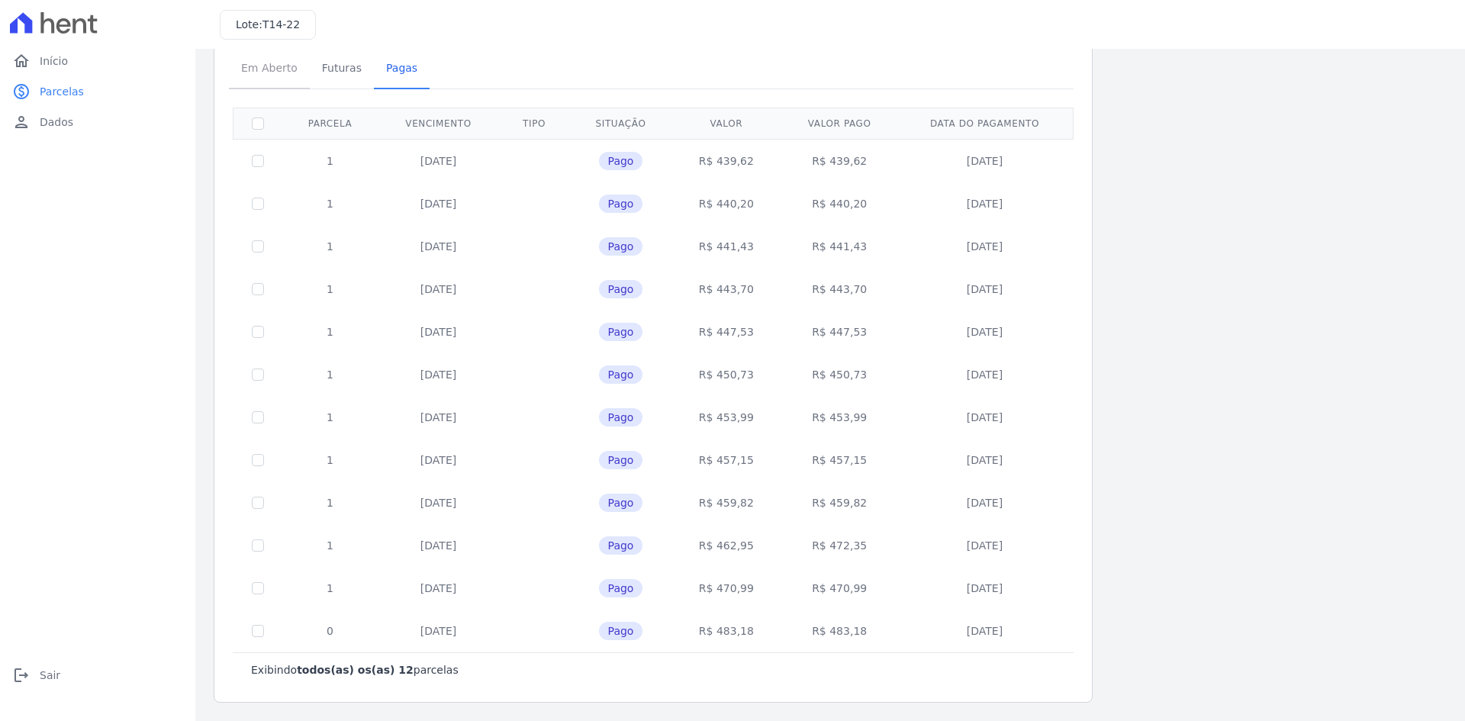
click at [284, 79] on span "Em Aberto" at bounding box center [269, 68] width 75 height 31
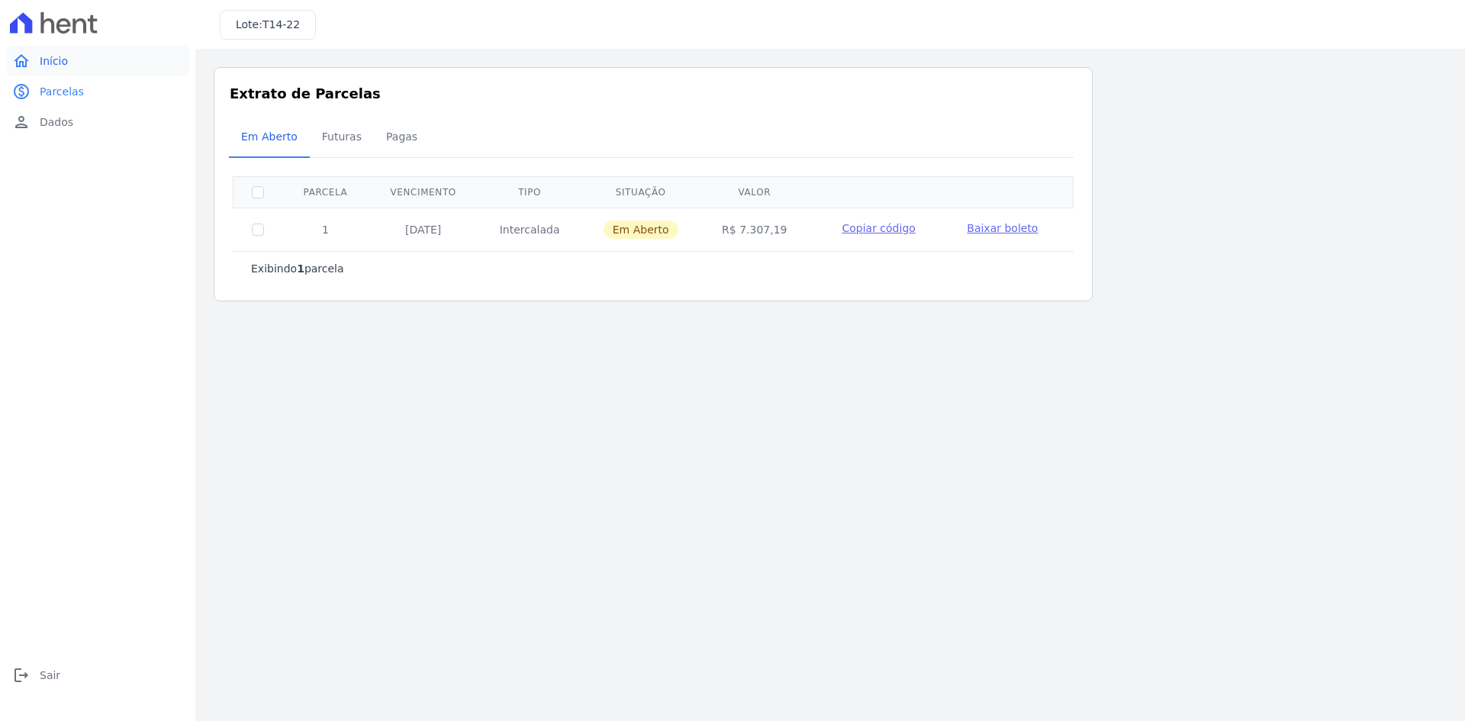
click at [66, 56] on span "Início" at bounding box center [54, 60] width 28 height 15
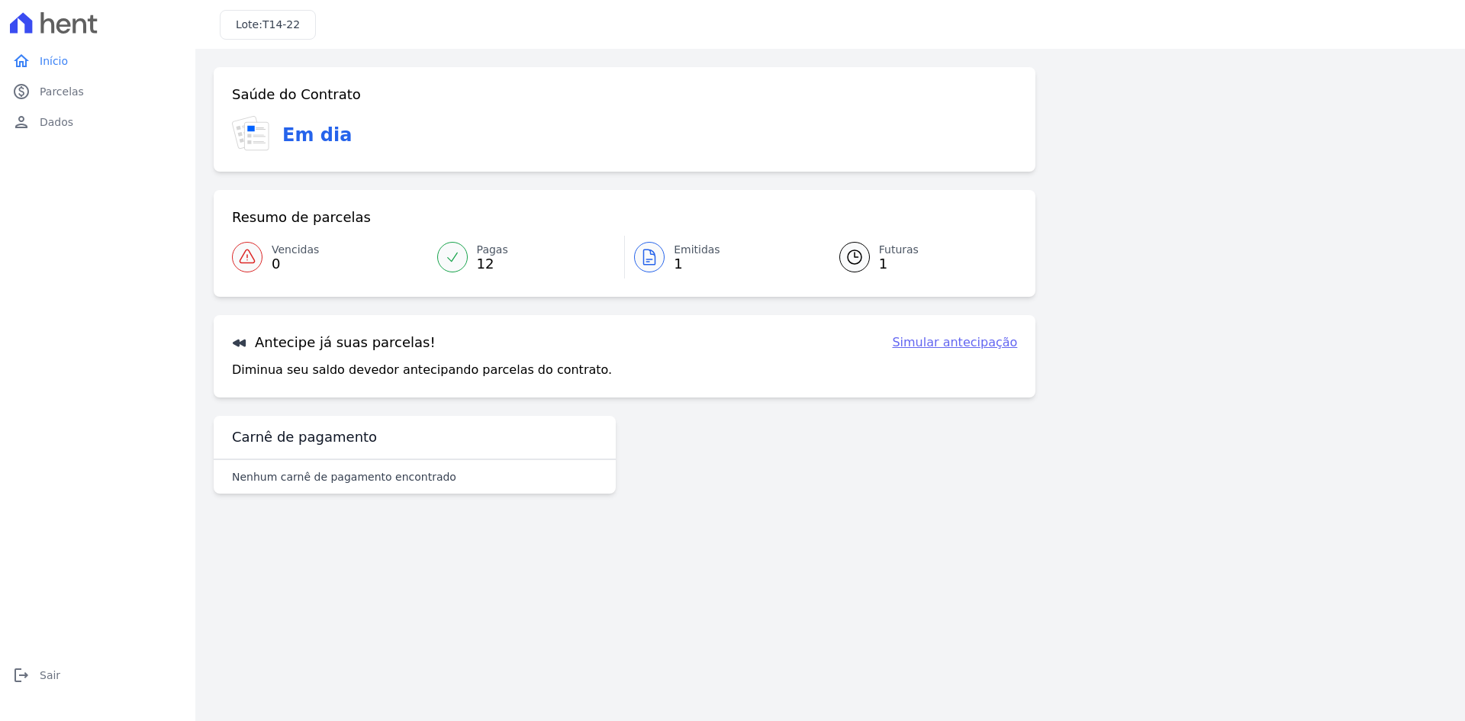
click at [888, 264] on span "1" at bounding box center [899, 264] width 40 height 12
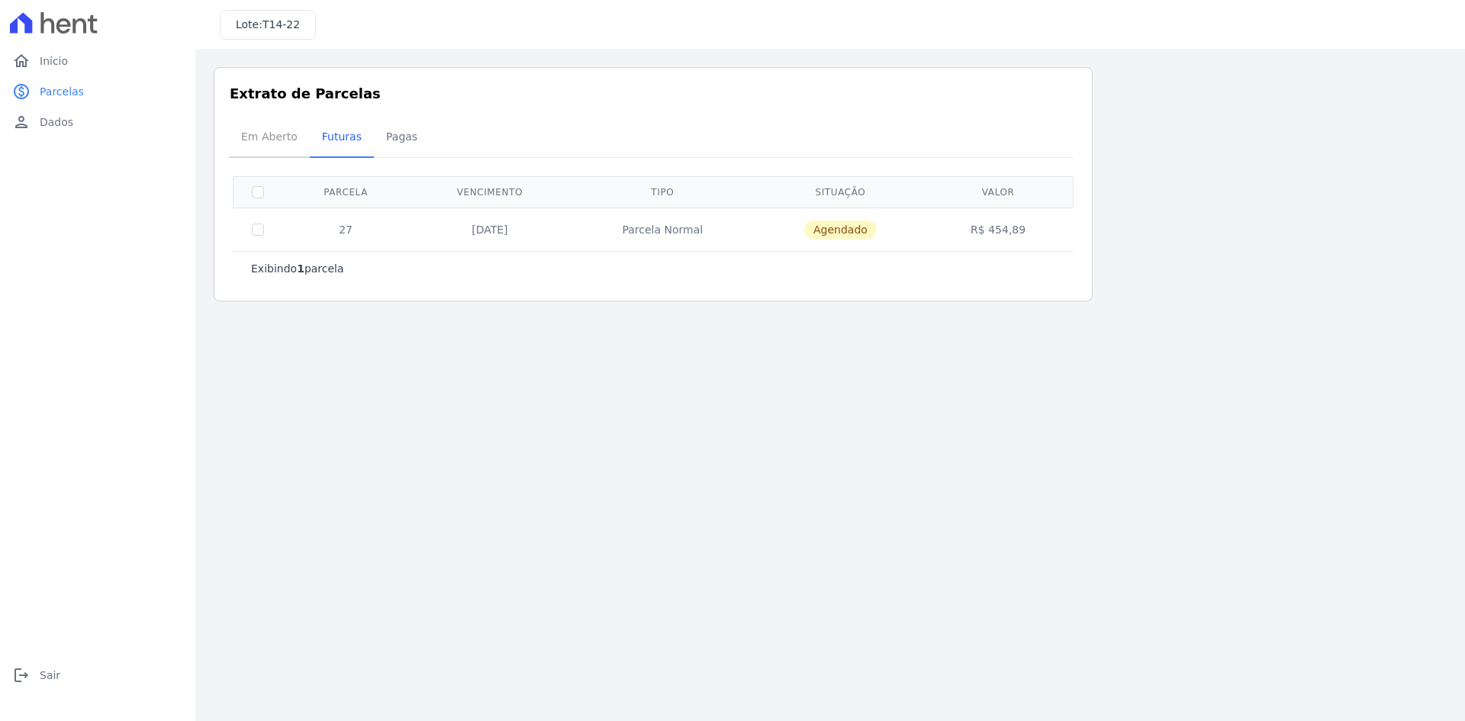
click at [279, 138] on span "Em Aberto" at bounding box center [269, 136] width 75 height 31
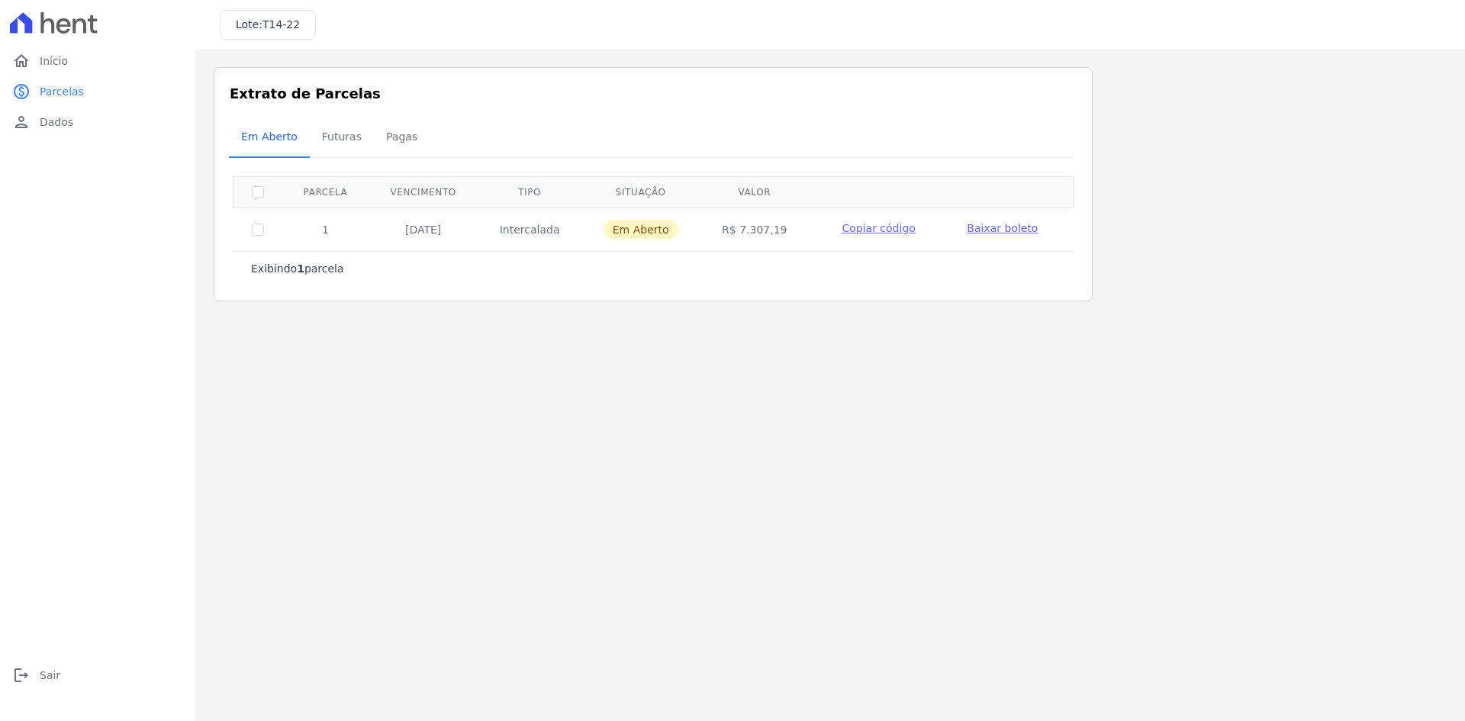
click at [531, 185] on th "Tipo" at bounding box center [529, 191] width 103 height 31
click at [980, 224] on span "Baixar boleto" at bounding box center [1002, 228] width 71 height 12
click at [333, 139] on span "Futuras" at bounding box center [342, 136] width 58 height 31
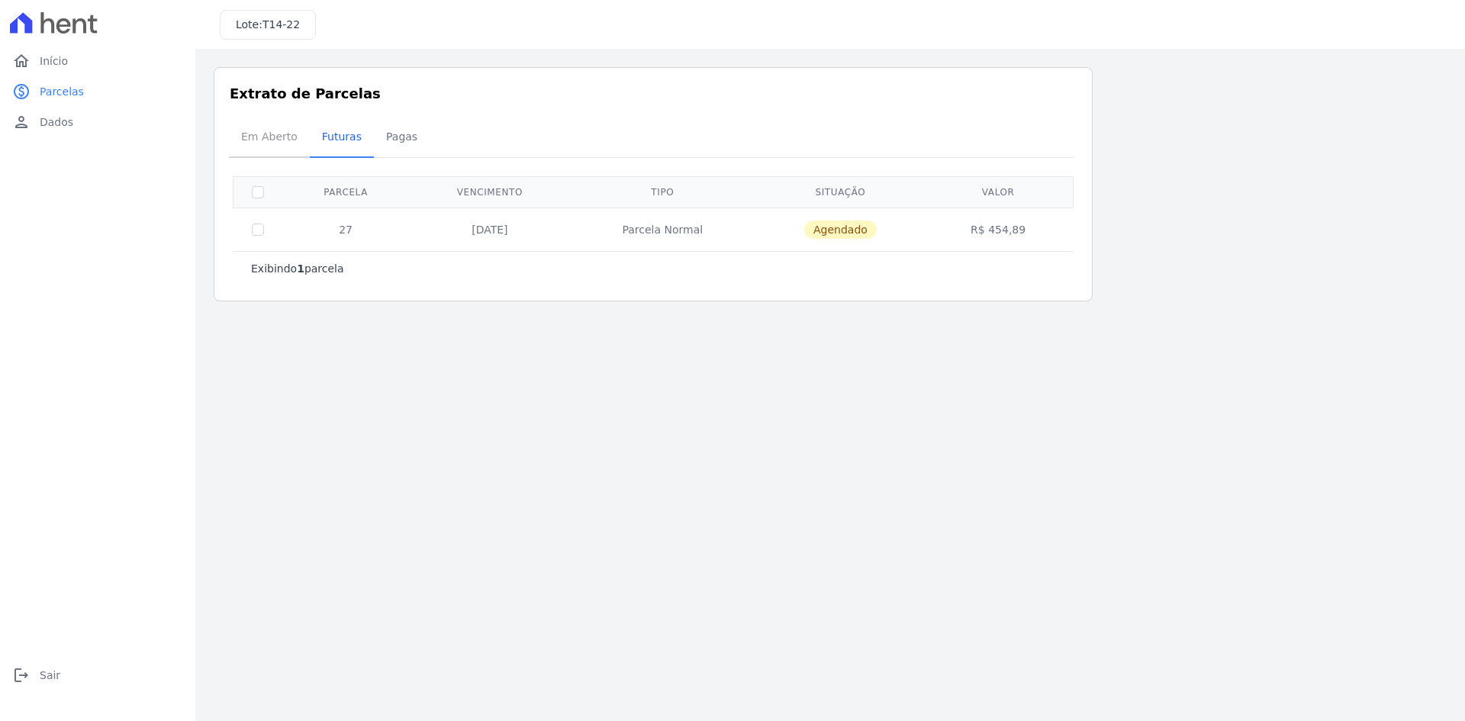
click at [284, 133] on span "Em Aberto" at bounding box center [269, 136] width 75 height 31
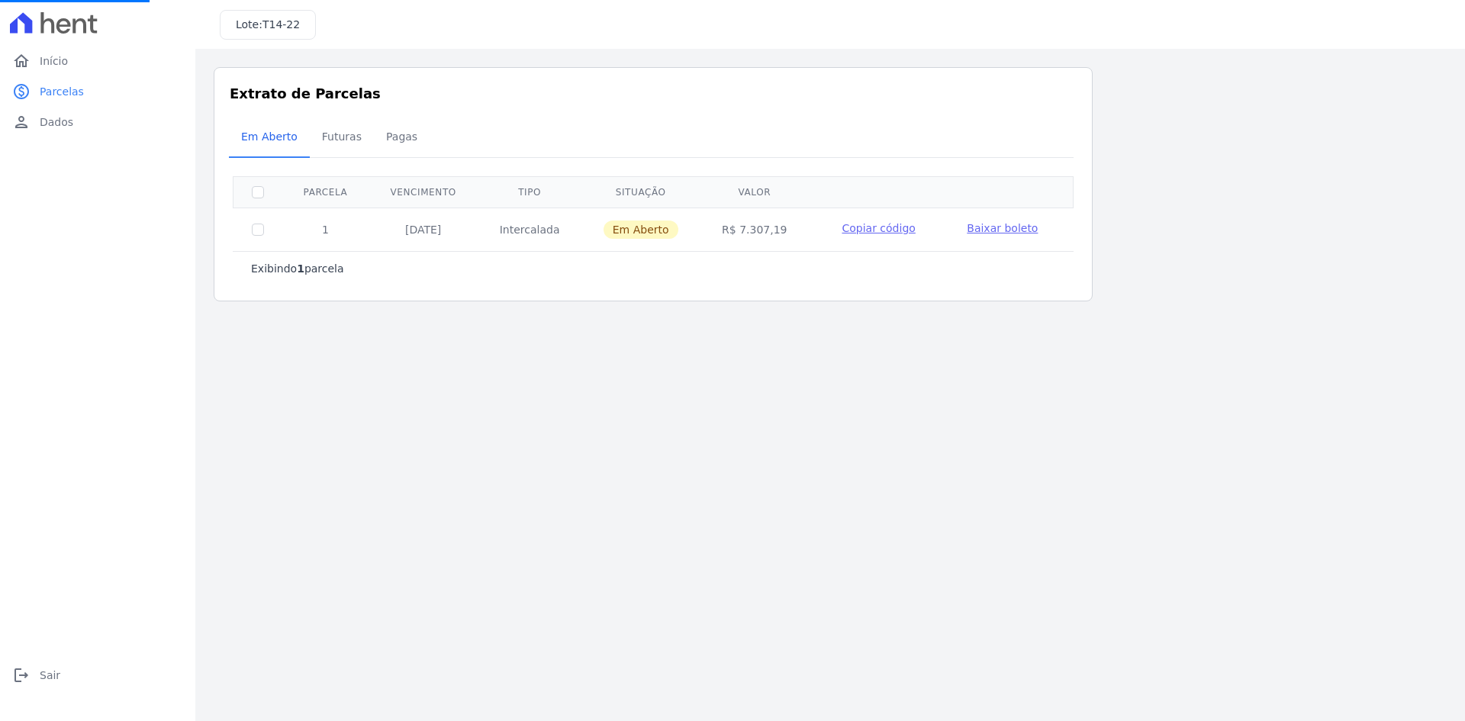
click at [1011, 231] on span "Baixar boleto" at bounding box center [1002, 228] width 71 height 12
